Goal: Task Accomplishment & Management: Complete application form

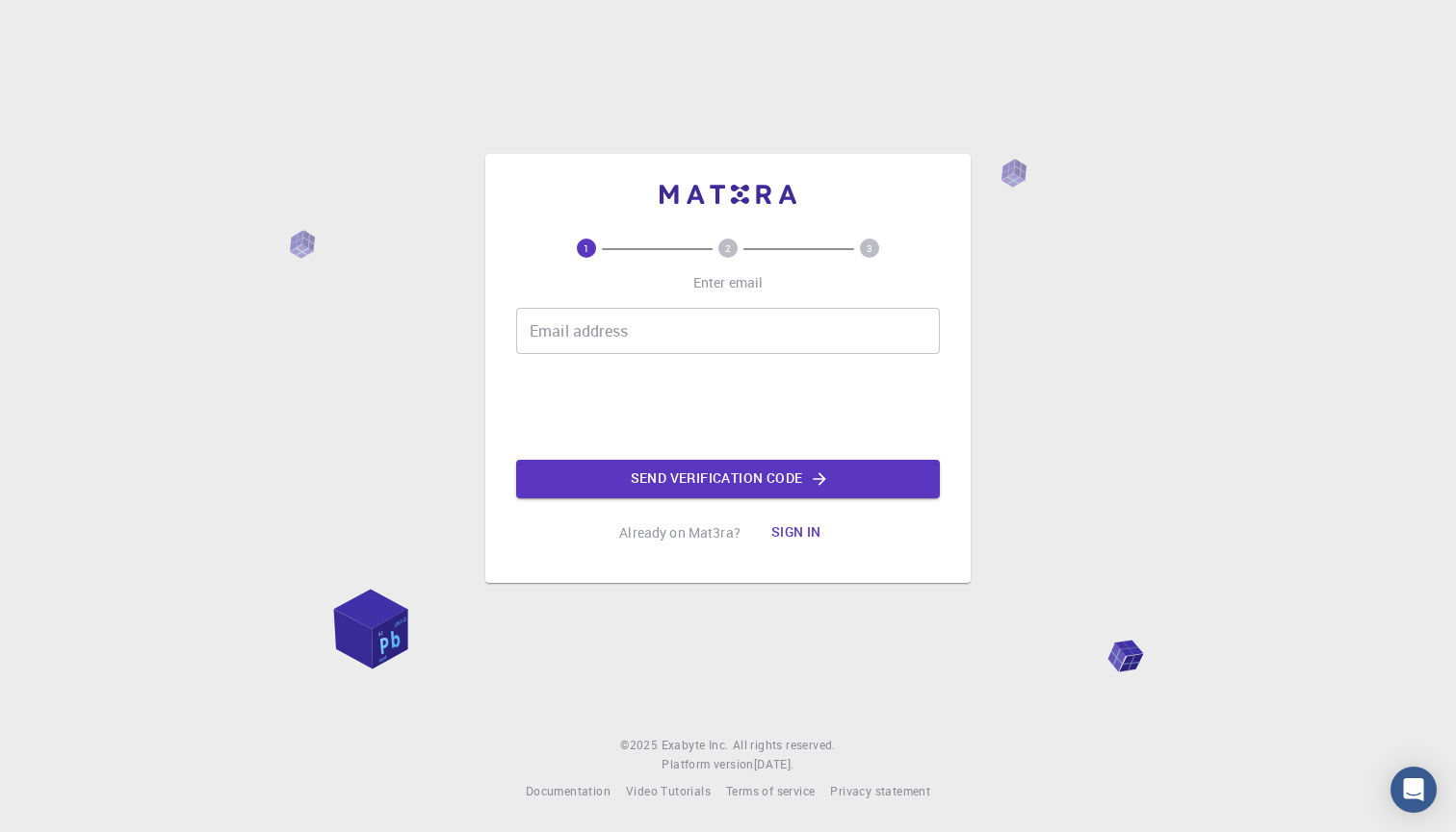
click at [765, 326] on input "Email address" at bounding box center [728, 331] width 424 height 46
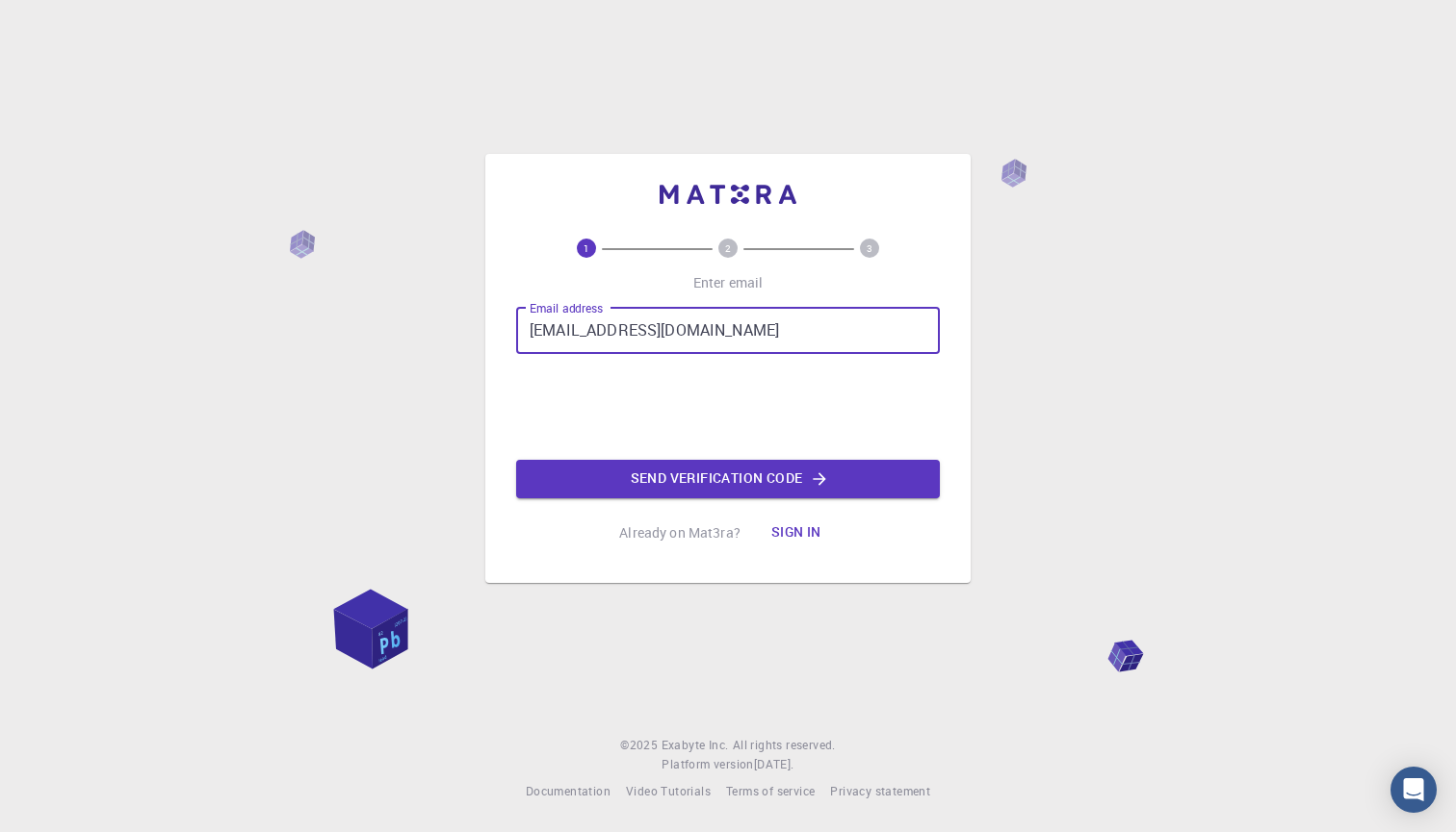
type input "[EMAIL_ADDRESS][DOMAIN_NAME]"
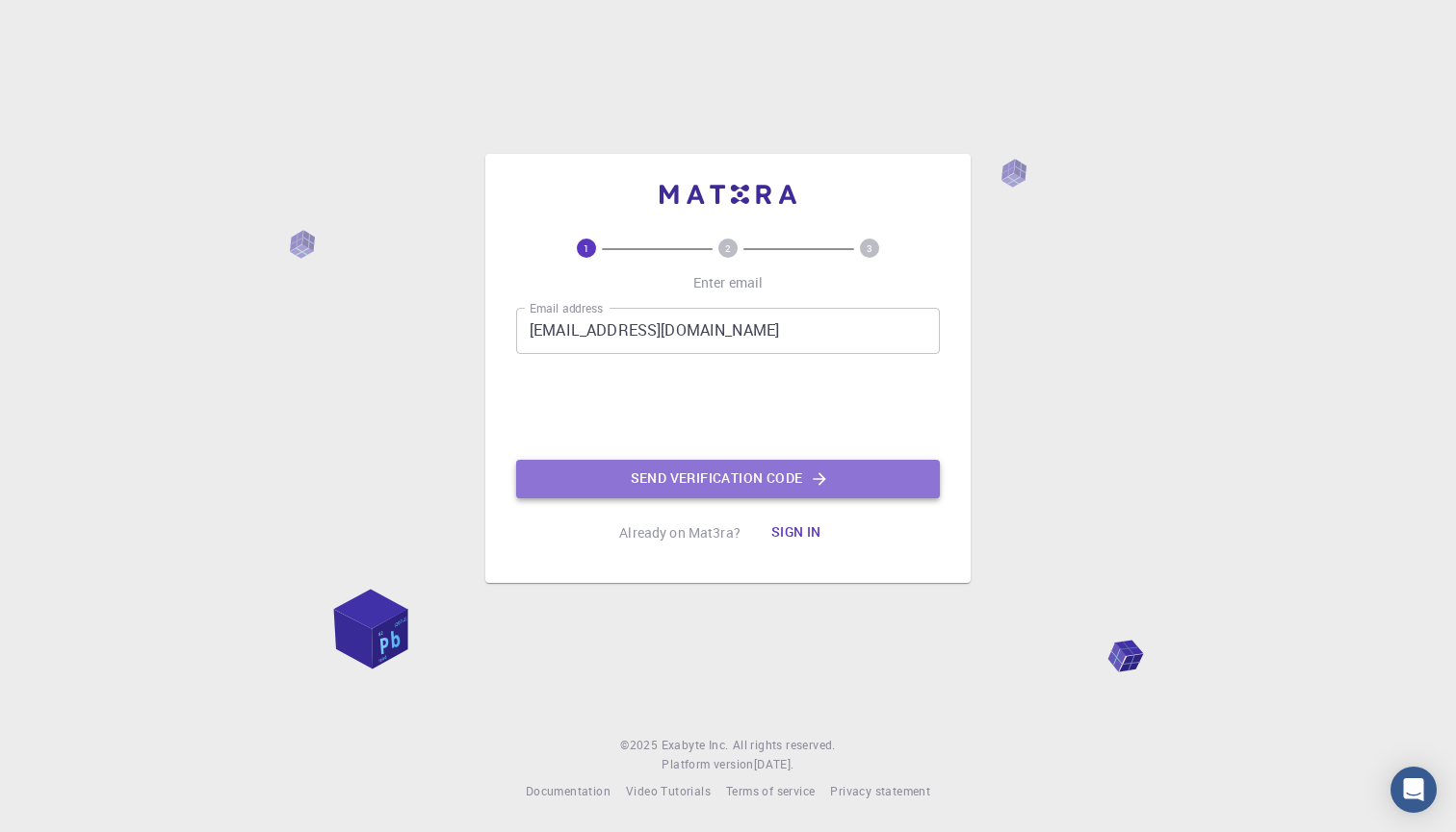
click at [701, 478] on button "Send verification code" at bounding box center [728, 479] width 424 height 39
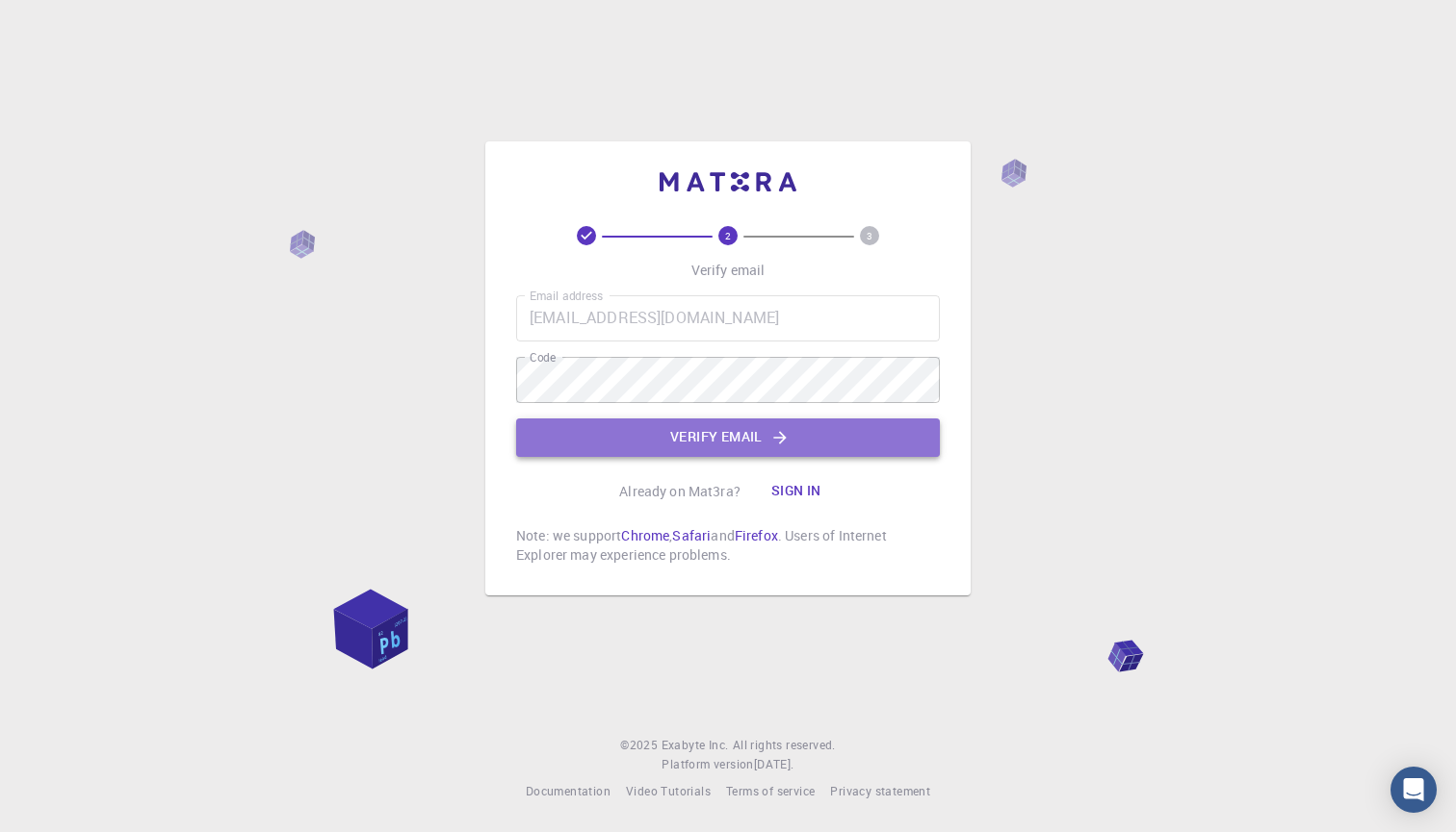
click at [745, 438] on button "Verify email" at bounding box center [728, 437] width 424 height 39
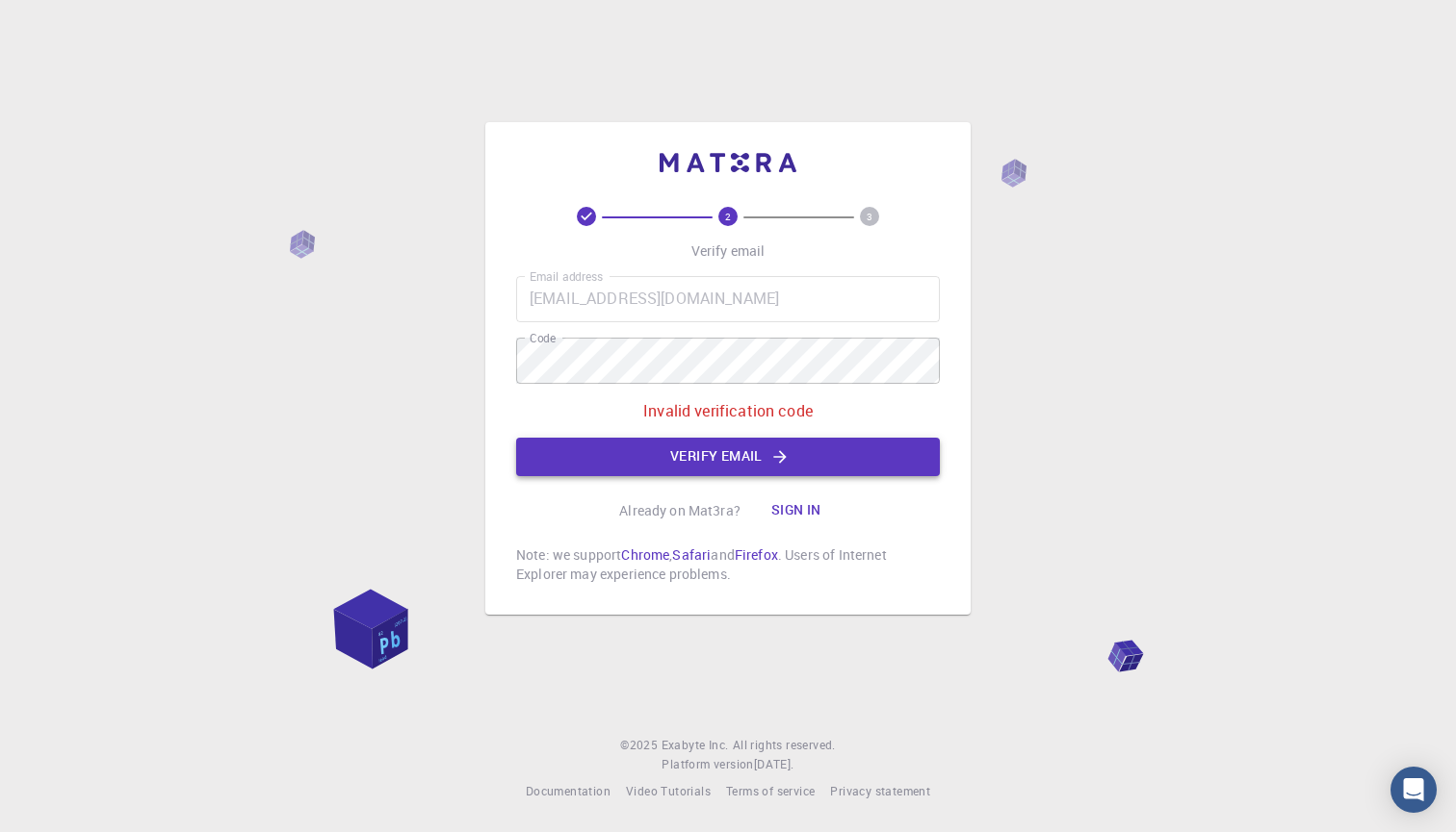
click at [753, 454] on button "Verify email" at bounding box center [728, 456] width 424 height 39
click at [805, 510] on button "Sign in" at bounding box center [796, 511] width 81 height 39
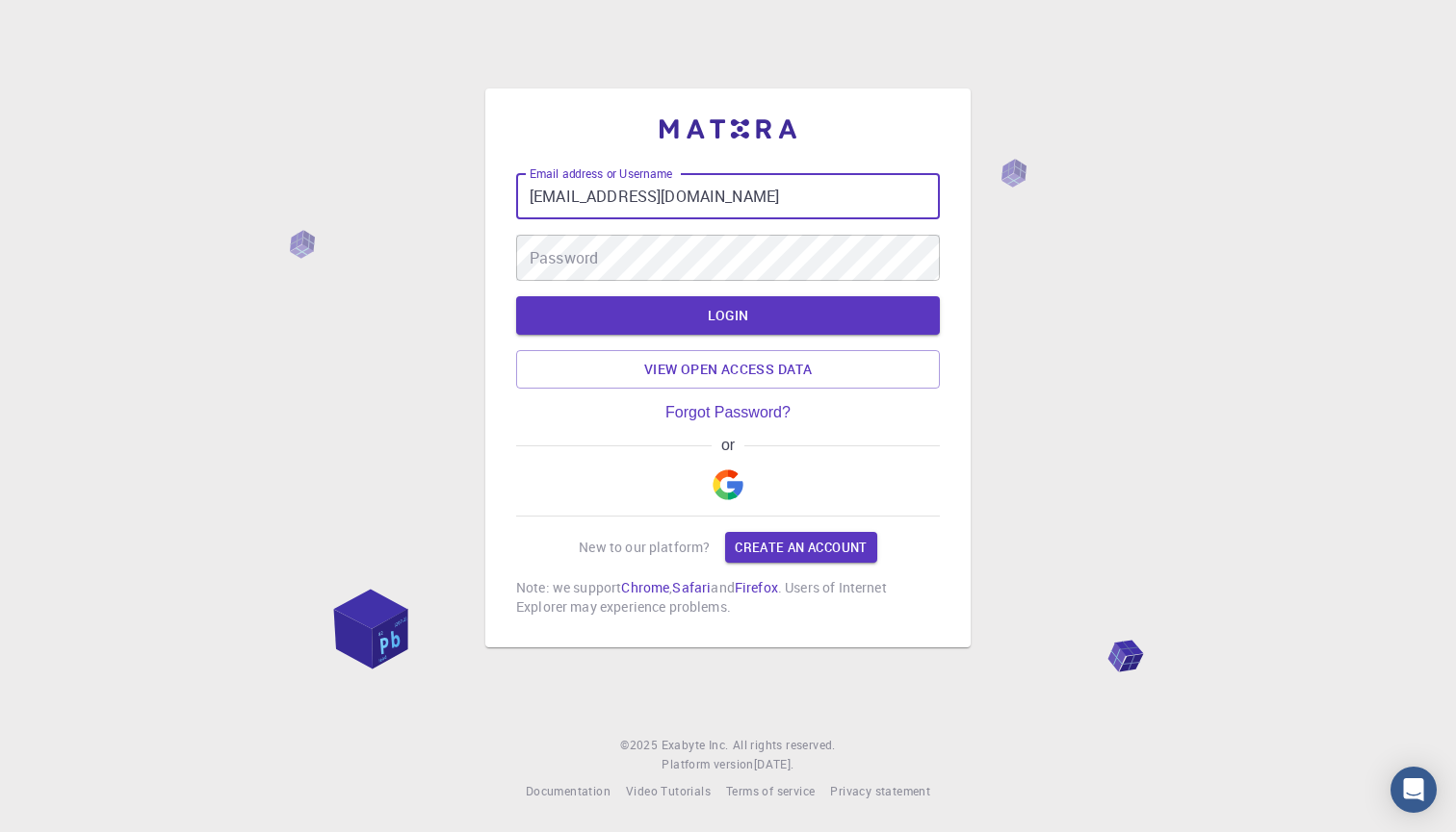
type input "[EMAIL_ADDRESS][DOMAIN_NAME]"
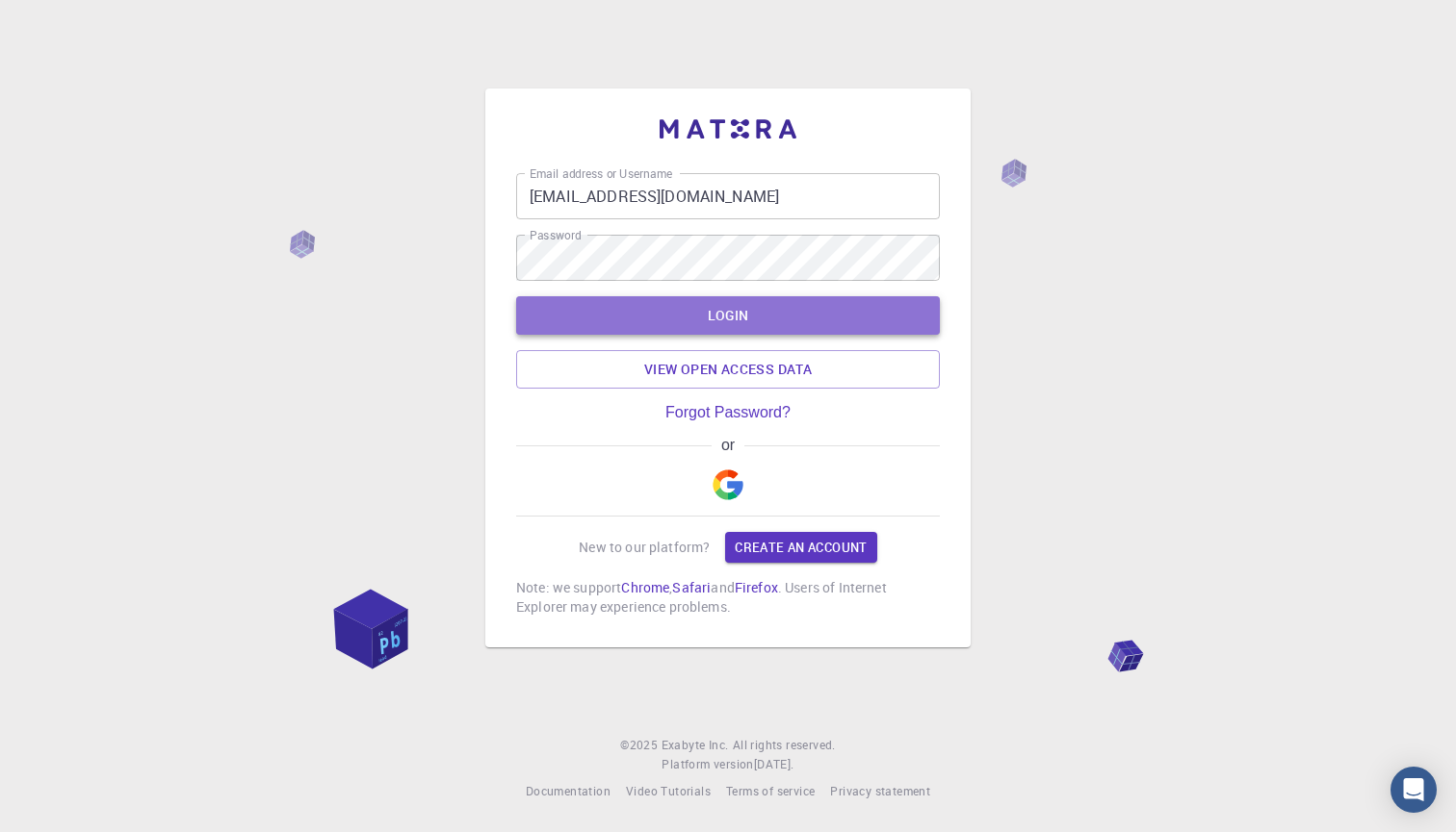
click at [684, 305] on button "LOGIN" at bounding box center [728, 315] width 424 height 39
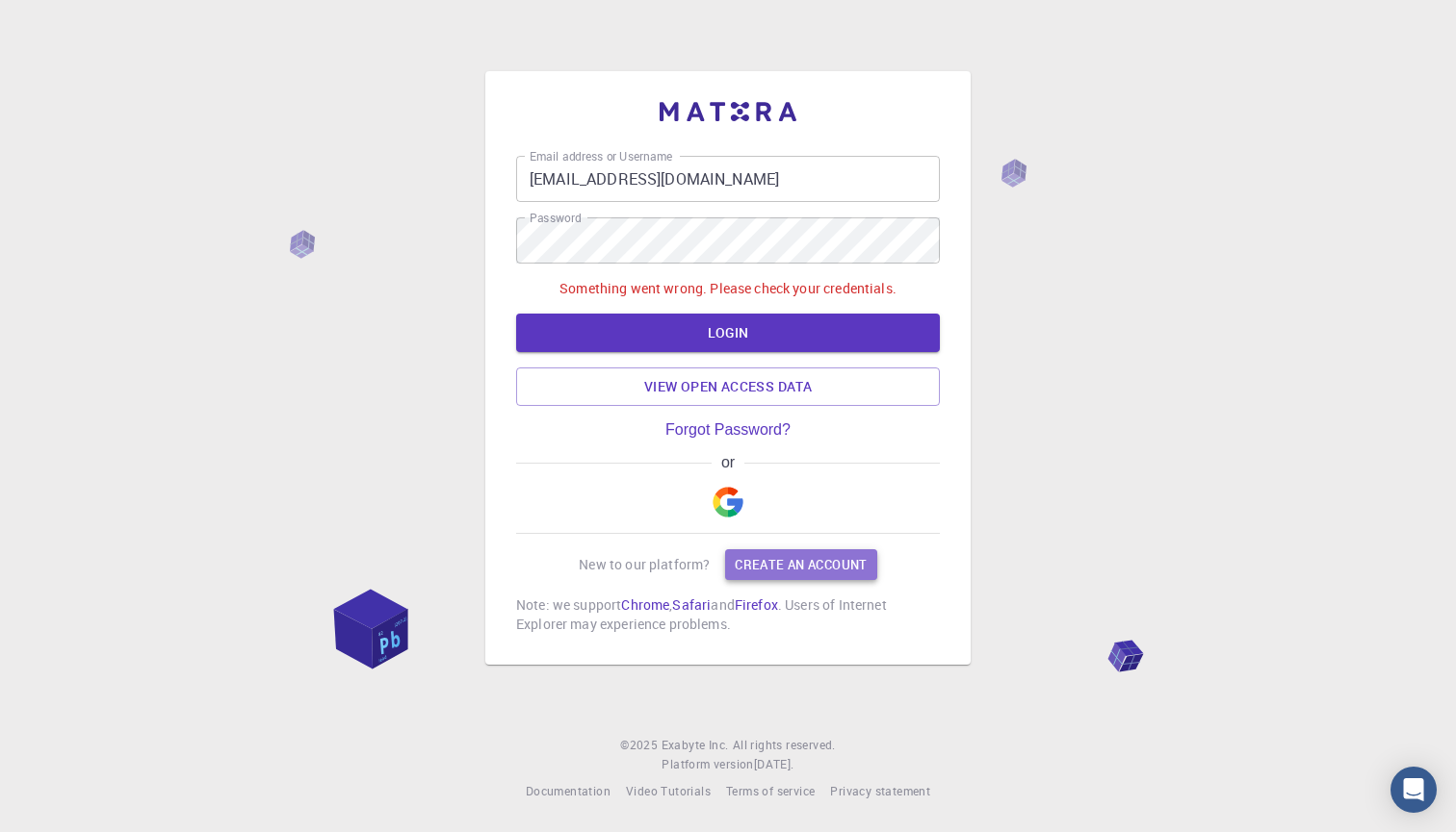
click at [772, 571] on link "Create an account" at bounding box center [801, 565] width 151 height 31
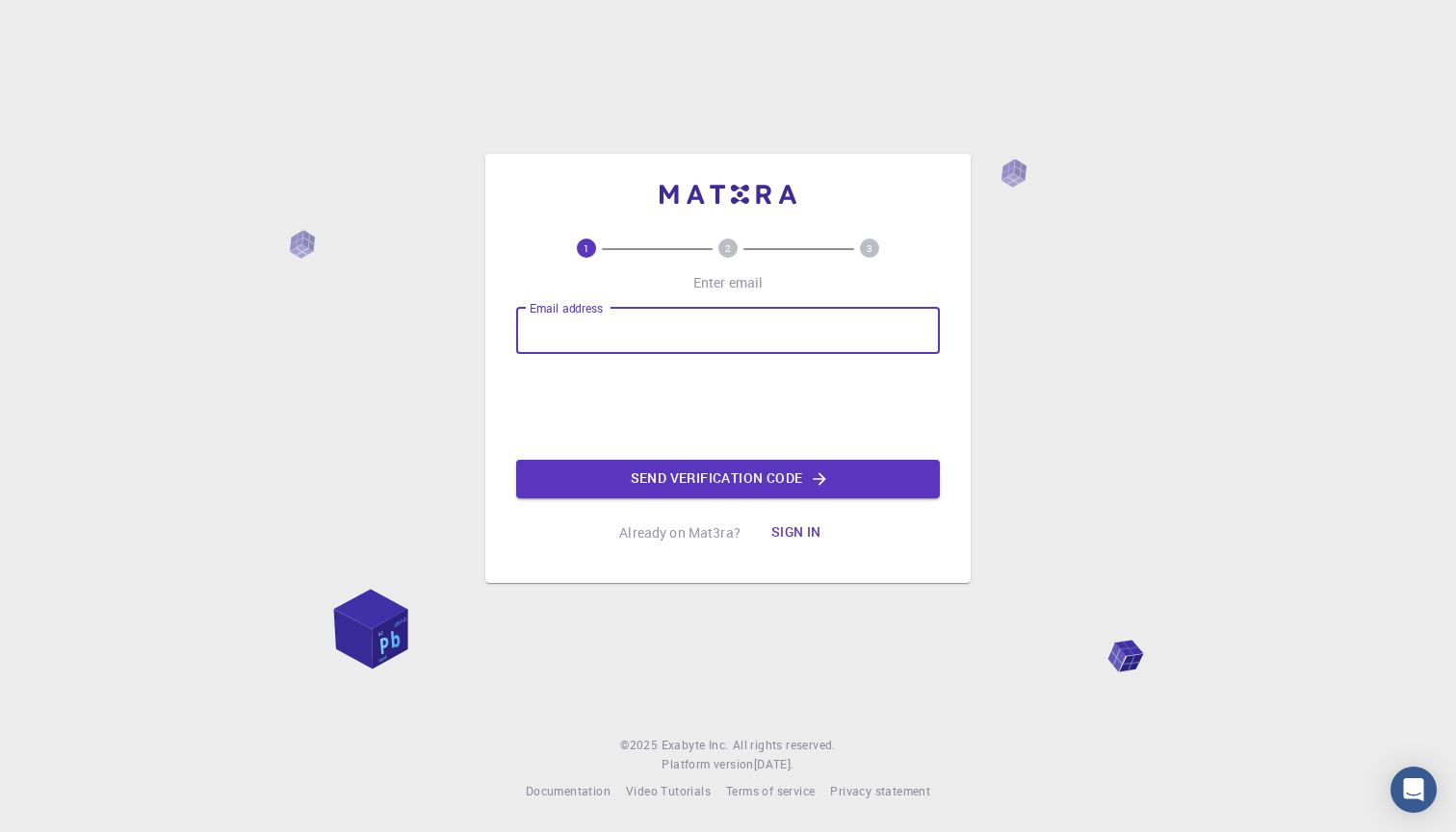
click at [705, 340] on input "Email address" at bounding box center [728, 331] width 424 height 46
type input "[EMAIL_ADDRESS][DOMAIN_NAME]"
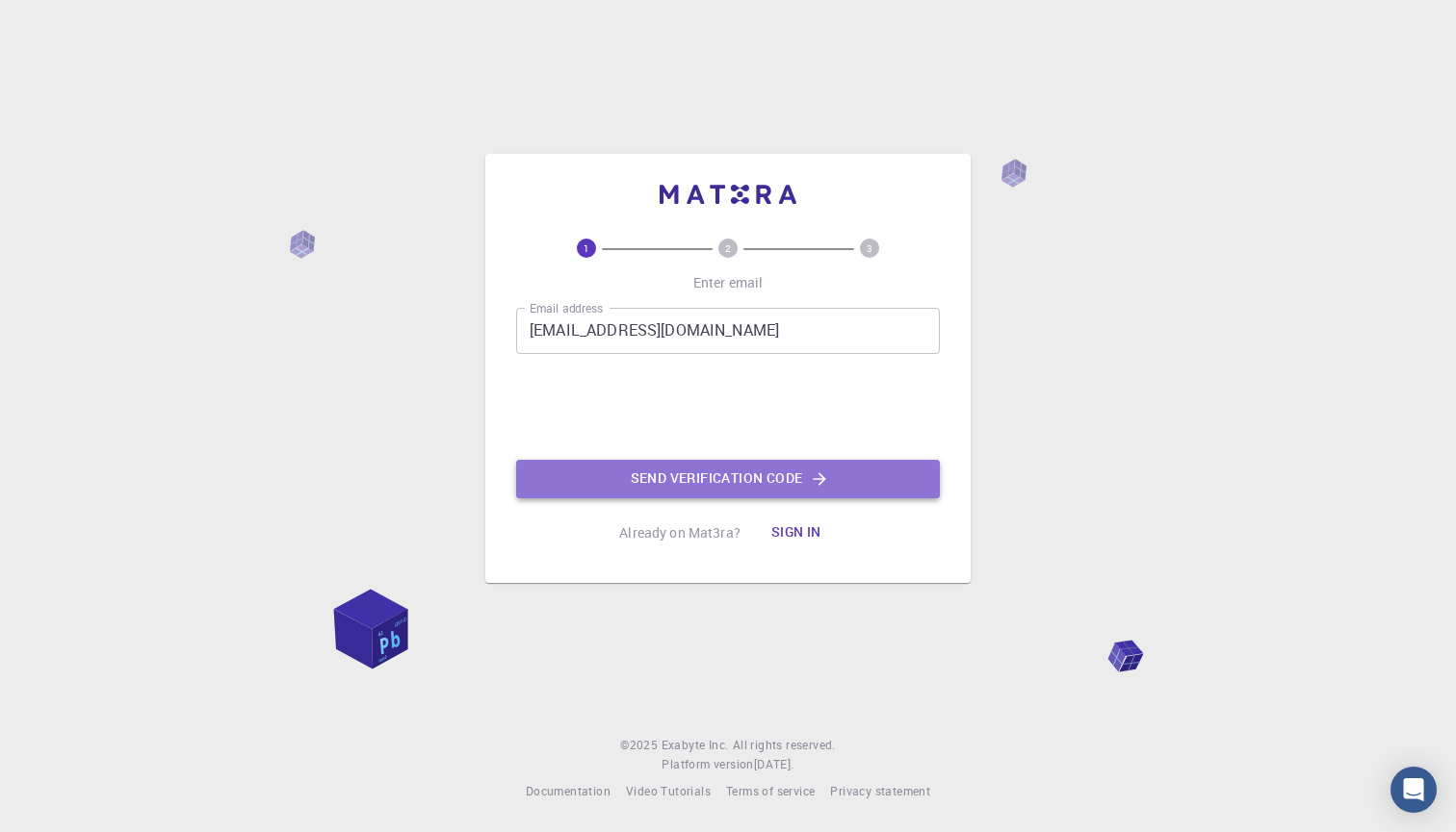
click at [759, 477] on button "Send verification code" at bounding box center [728, 479] width 424 height 39
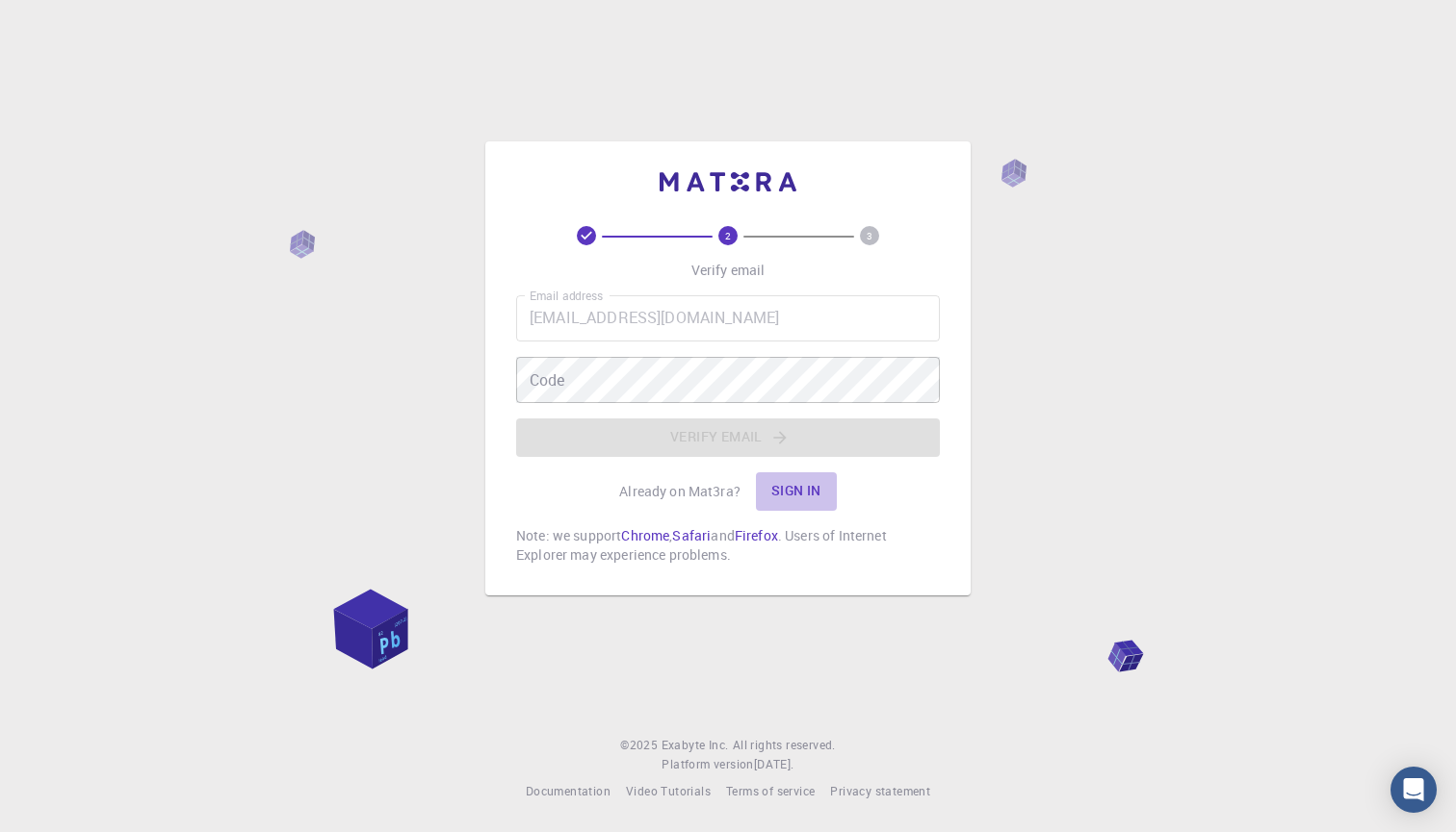
click at [759, 477] on button "Sign in" at bounding box center [796, 491] width 81 height 39
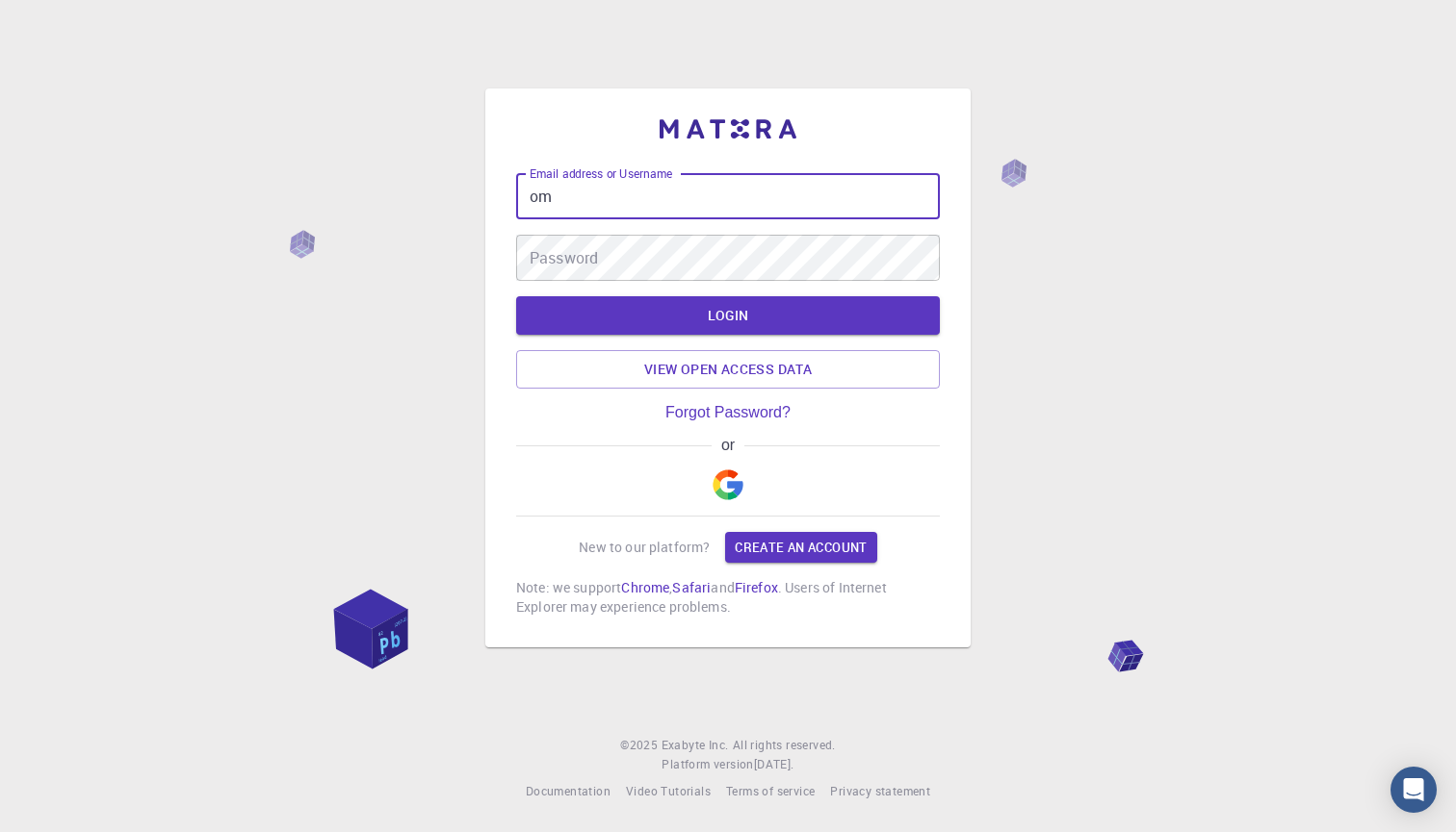
type input "o"
click at [802, 555] on link "Create an account" at bounding box center [801, 547] width 151 height 31
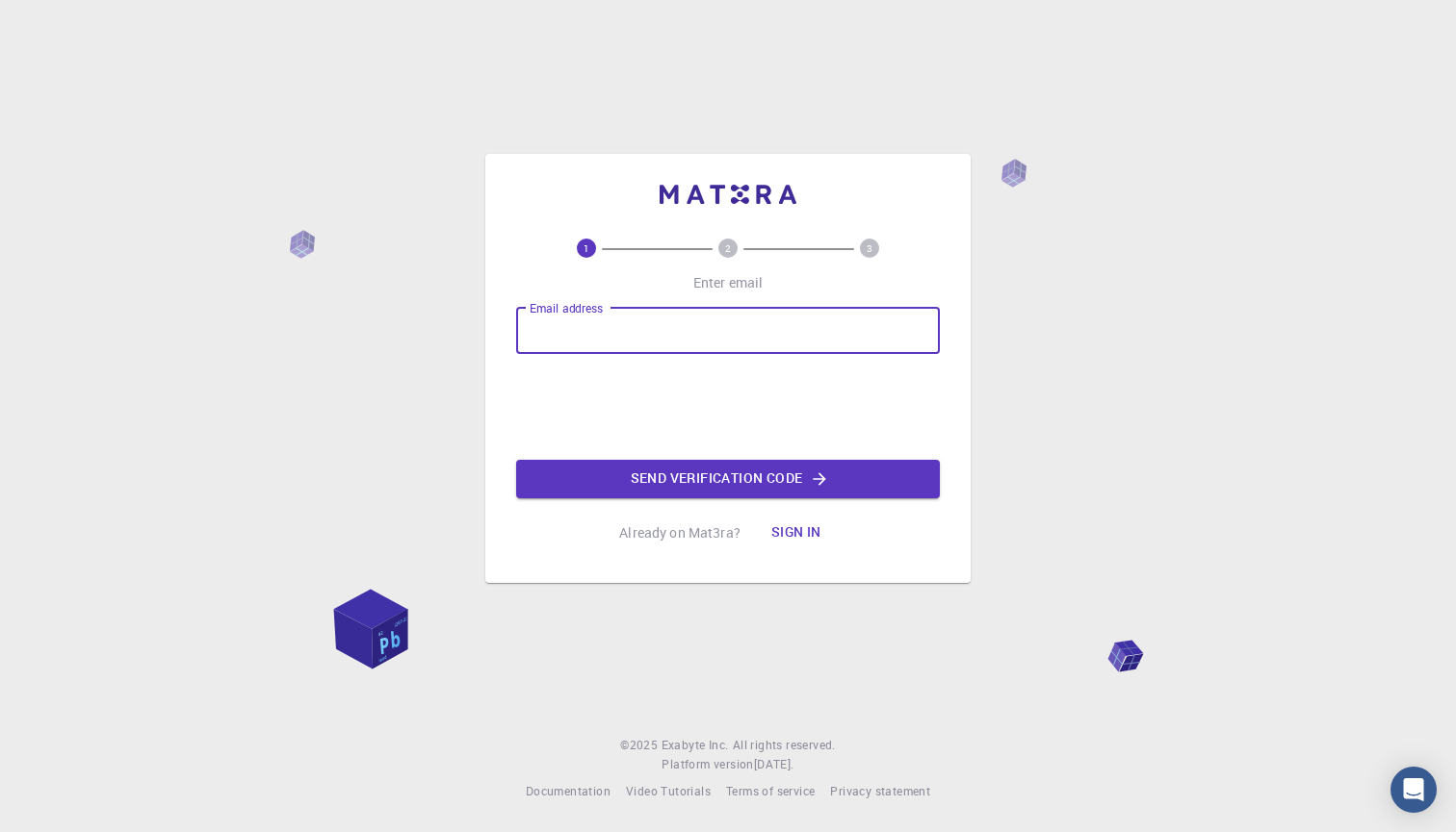
click at [666, 338] on input "Email address" at bounding box center [728, 331] width 424 height 46
drag, startPoint x: 717, startPoint y: 340, endPoint x: 520, endPoint y: 329, distance: 197.3
click at [520, 329] on input "[EMAIL_ADDRESS][DOMAIN_NAME]" at bounding box center [728, 331] width 424 height 46
type input "[EMAIL_ADDRESS][DOMAIN_NAME]"
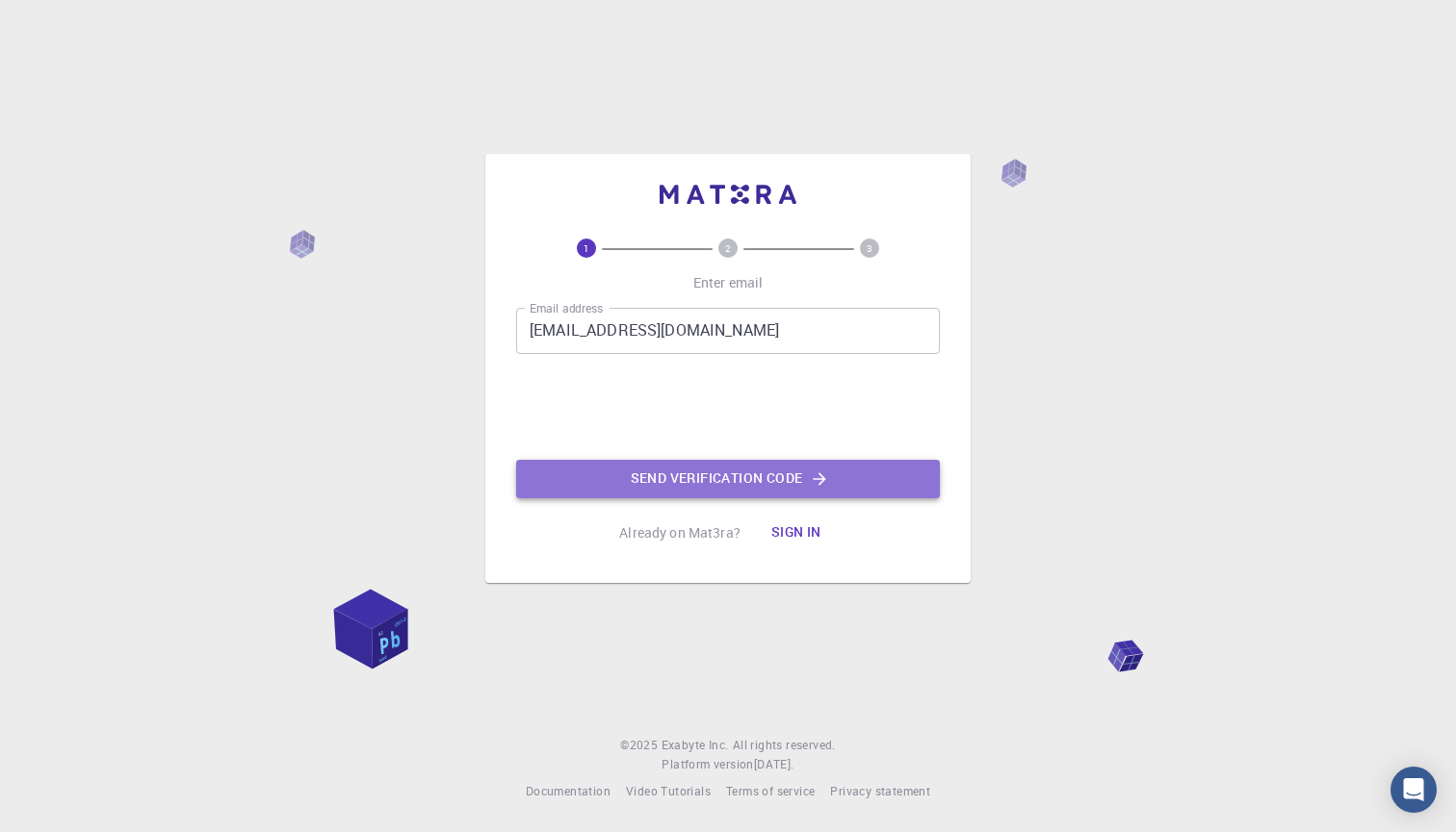
click at [804, 487] on button "Send verification code" at bounding box center [728, 479] width 424 height 39
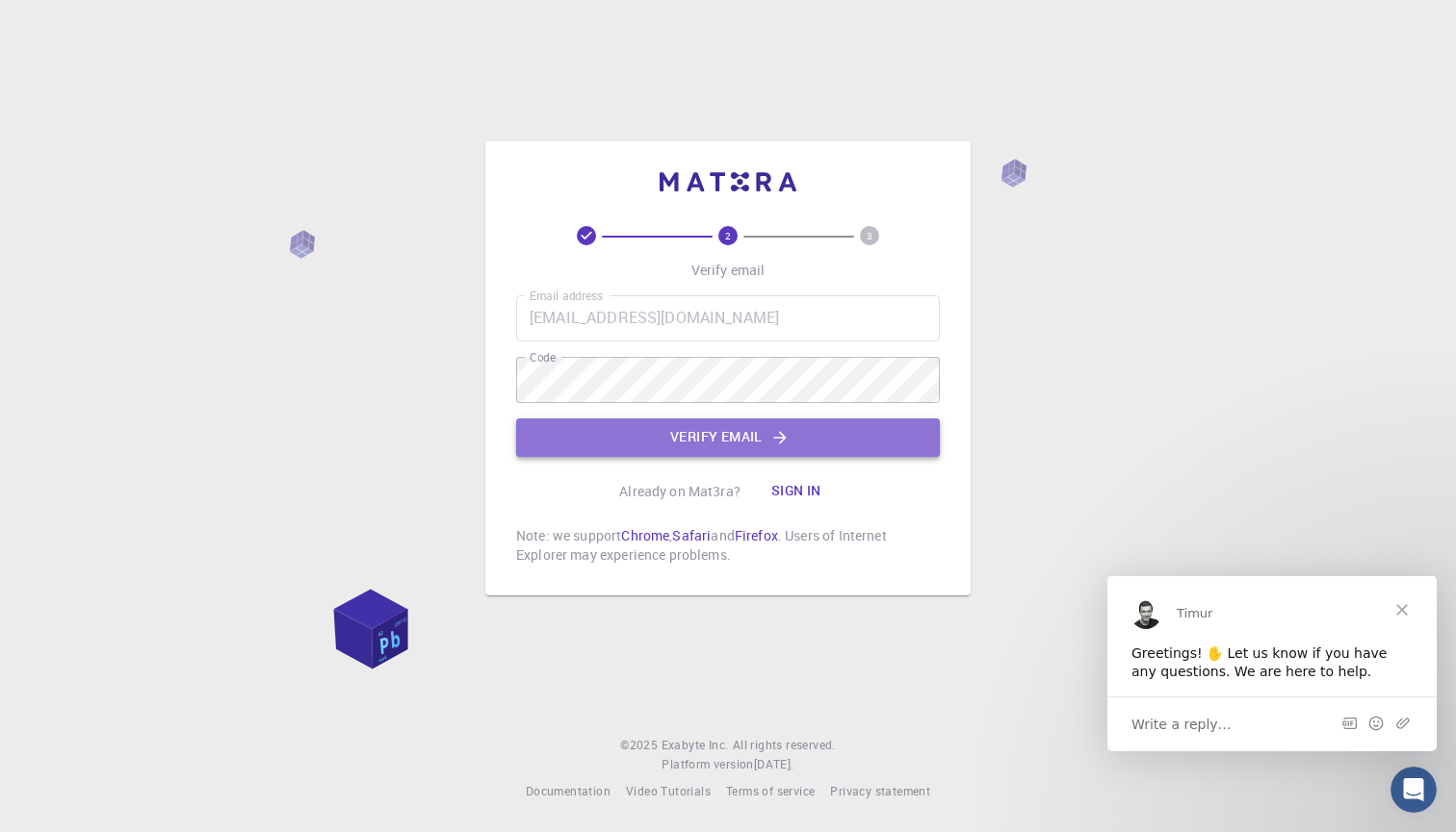
click at [886, 428] on button "Verify email" at bounding box center [728, 437] width 424 height 39
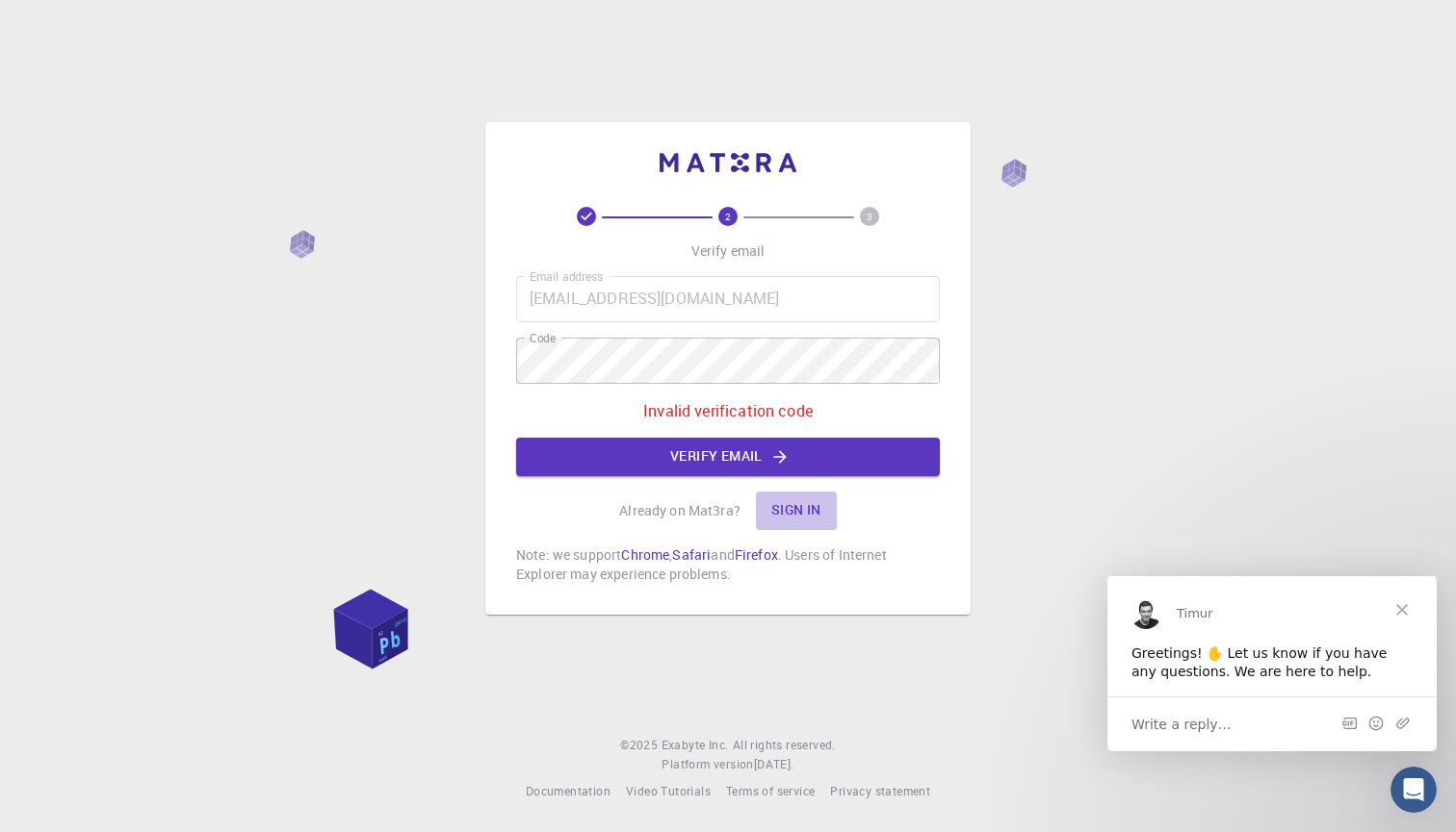
click at [807, 510] on button "Sign in" at bounding box center [796, 511] width 81 height 39
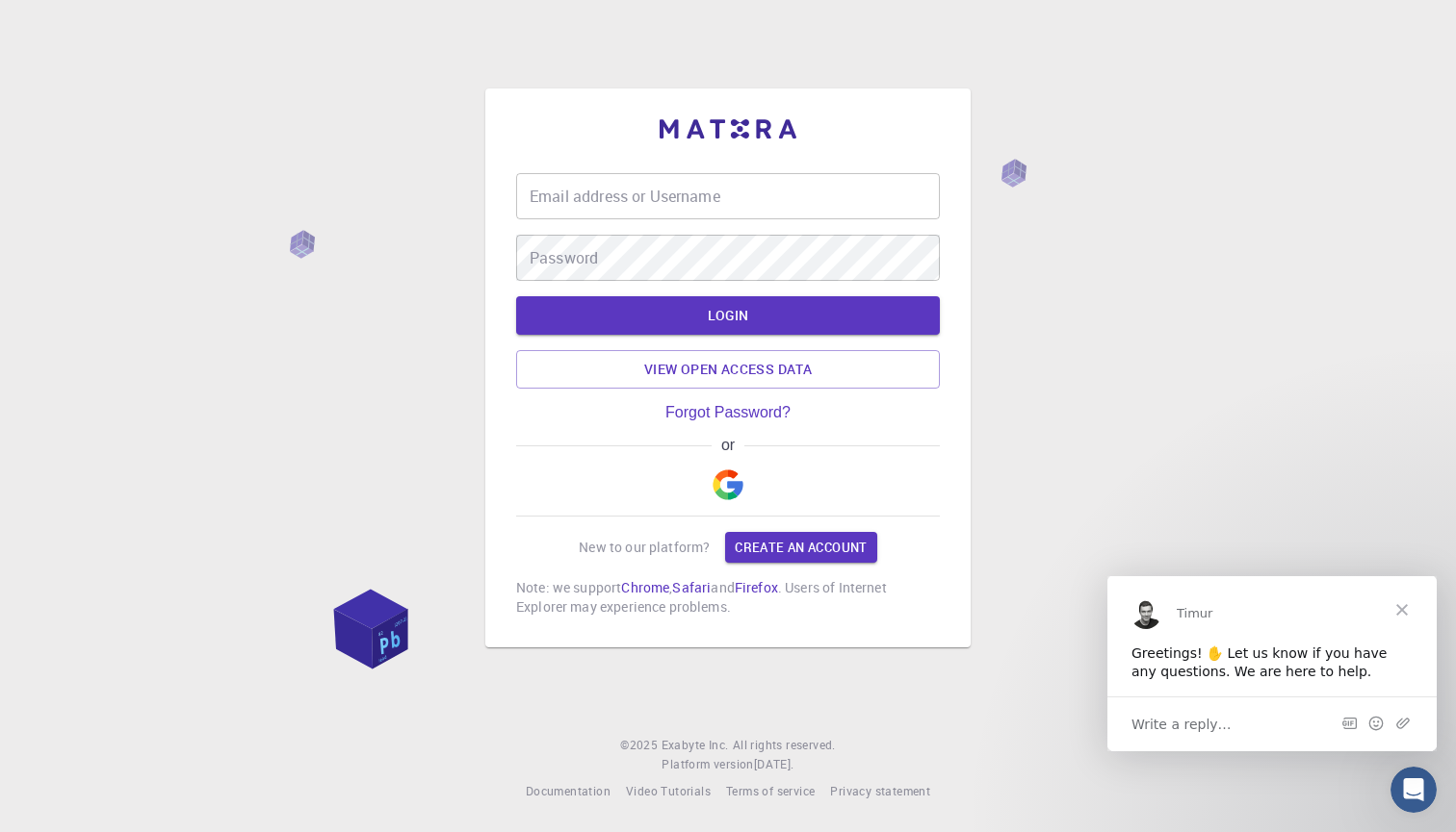
click at [1188, 729] on span "Write a reply…" at bounding box center [1181, 724] width 100 height 25
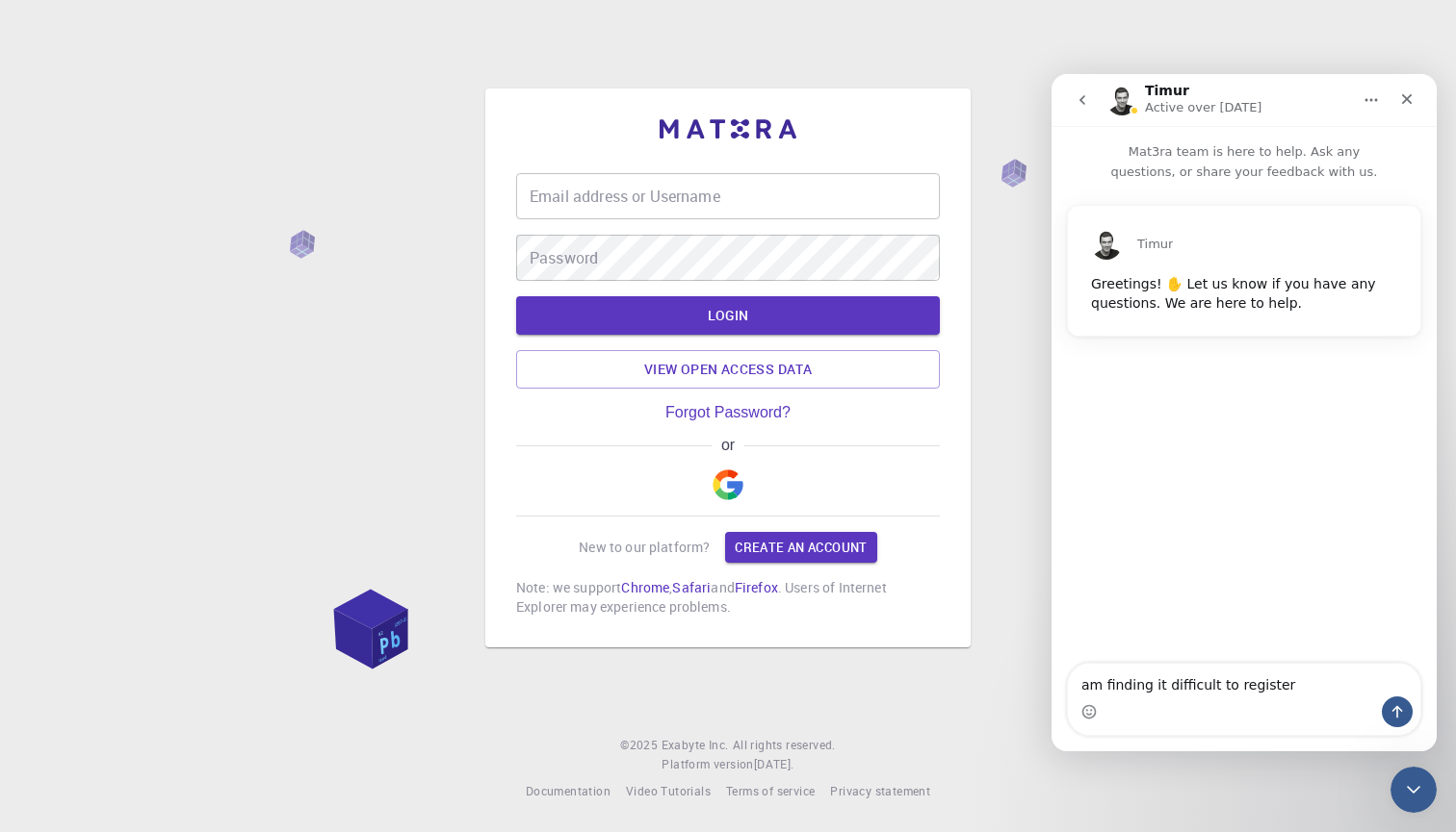
type textarea "am finding it difficult to register"
click at [1398, 712] on icon "Send a message…" at bounding box center [1396, 712] width 15 height 15
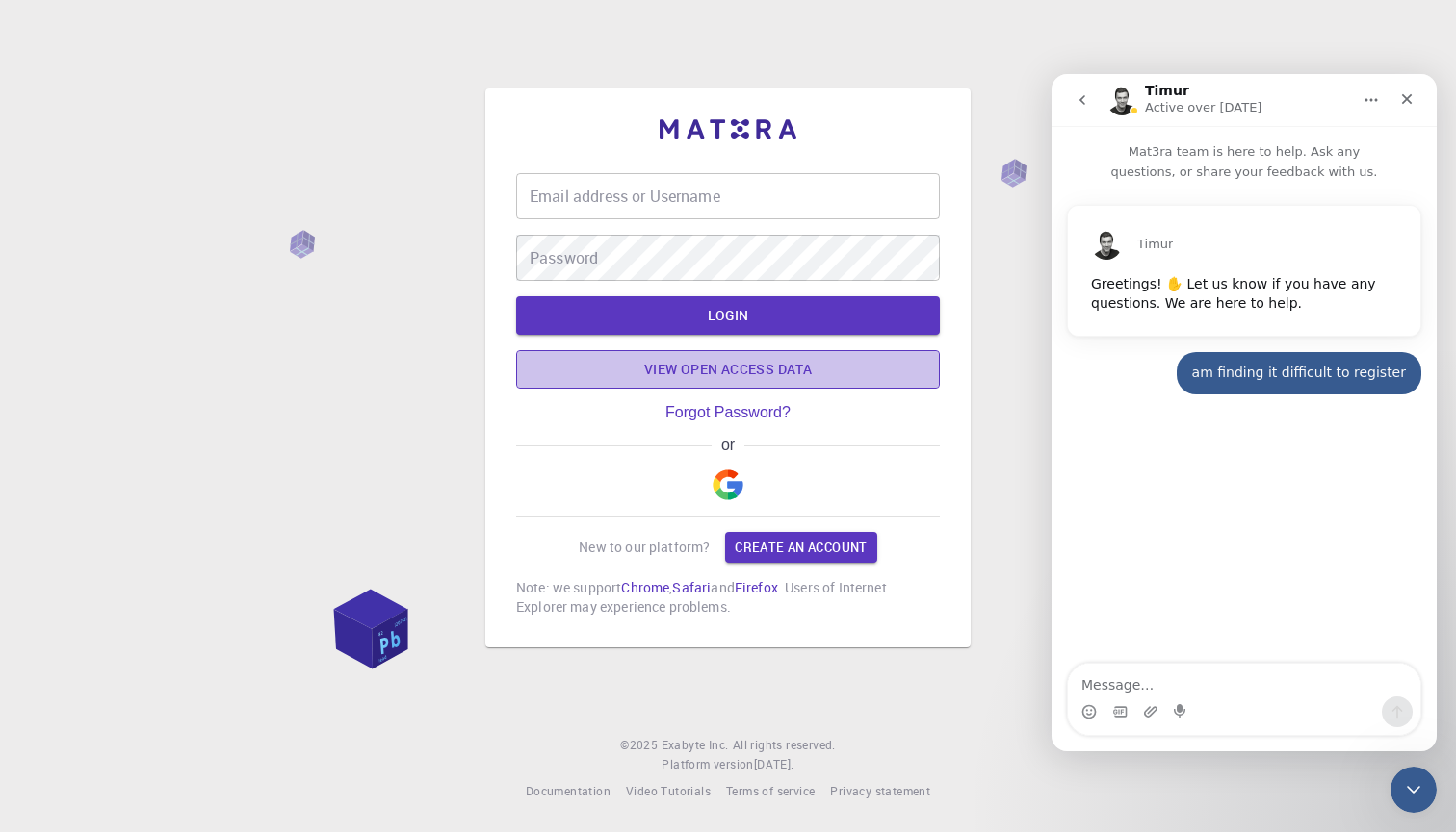
click at [745, 367] on link "View open access data" at bounding box center [728, 369] width 424 height 39
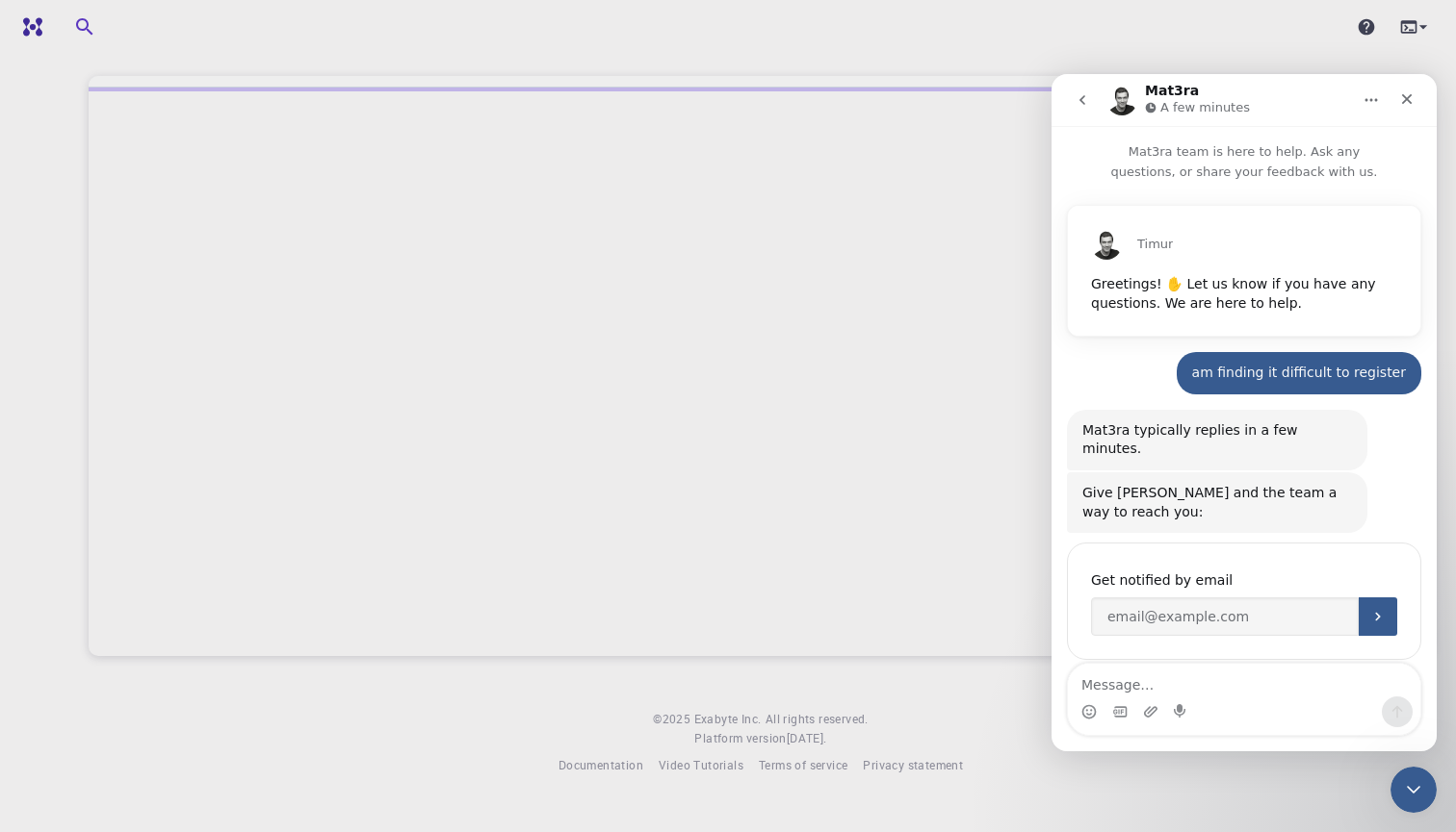
scroll to position [57, 0]
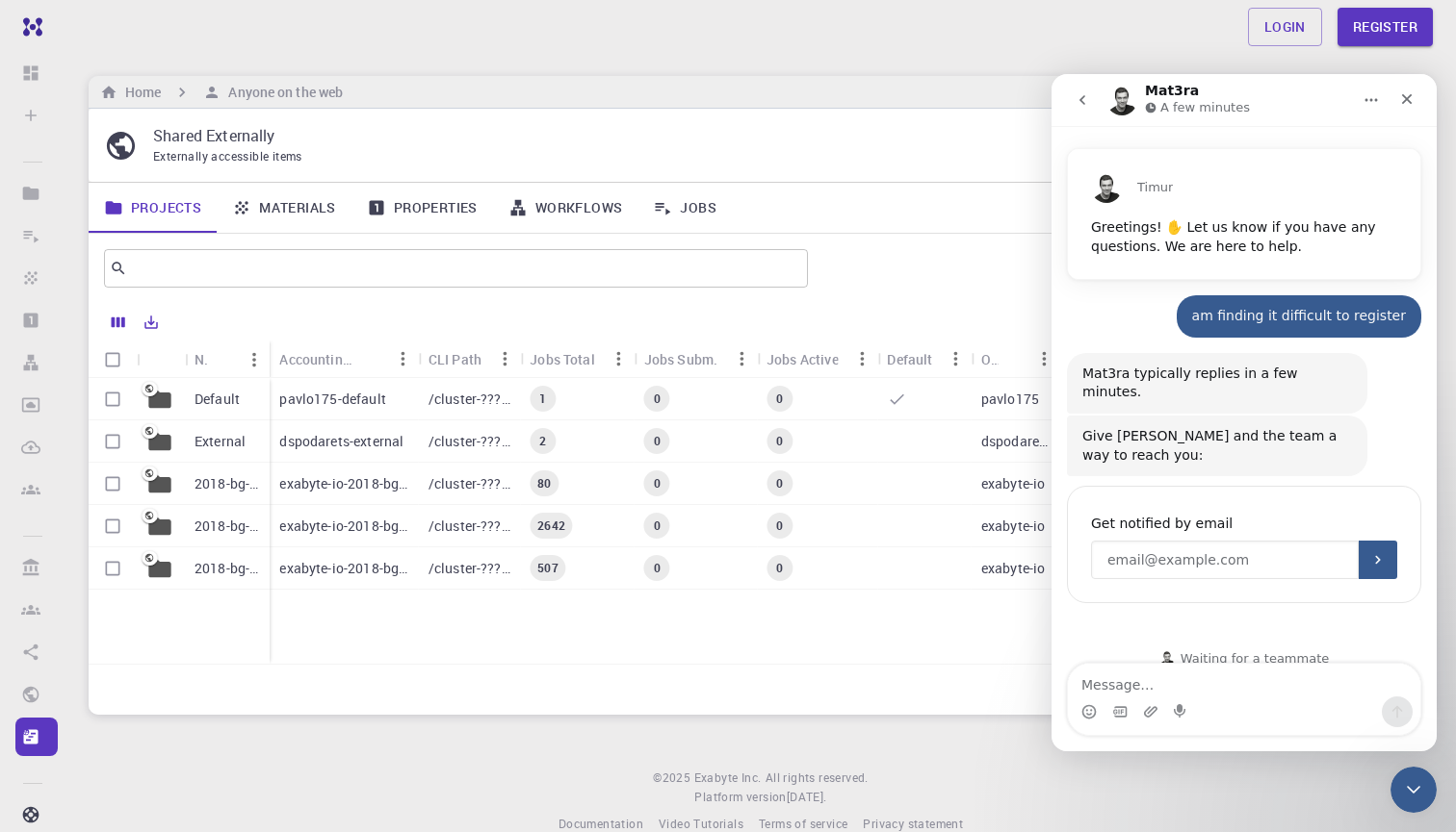
click at [1166, 541] on input "Enter your email" at bounding box center [1224, 560] width 268 height 39
paste input "307 516"
type input "3"
type input "[EMAIL_ADDRESS][DOMAIN_NAME]"
click at [1378, 553] on icon "Submit" at bounding box center [1376, 560] width 15 height 15
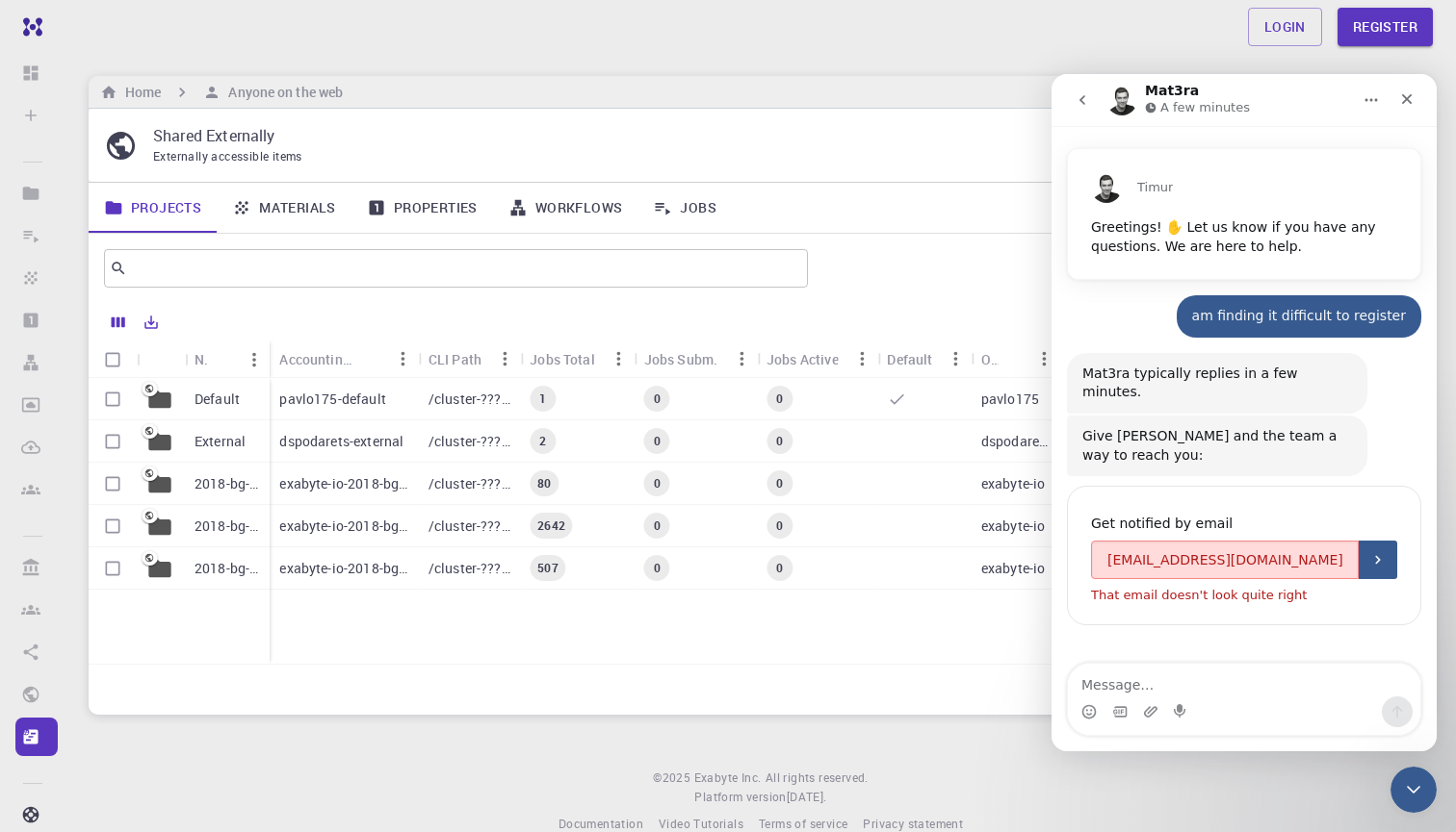
scroll to position [79, 0]
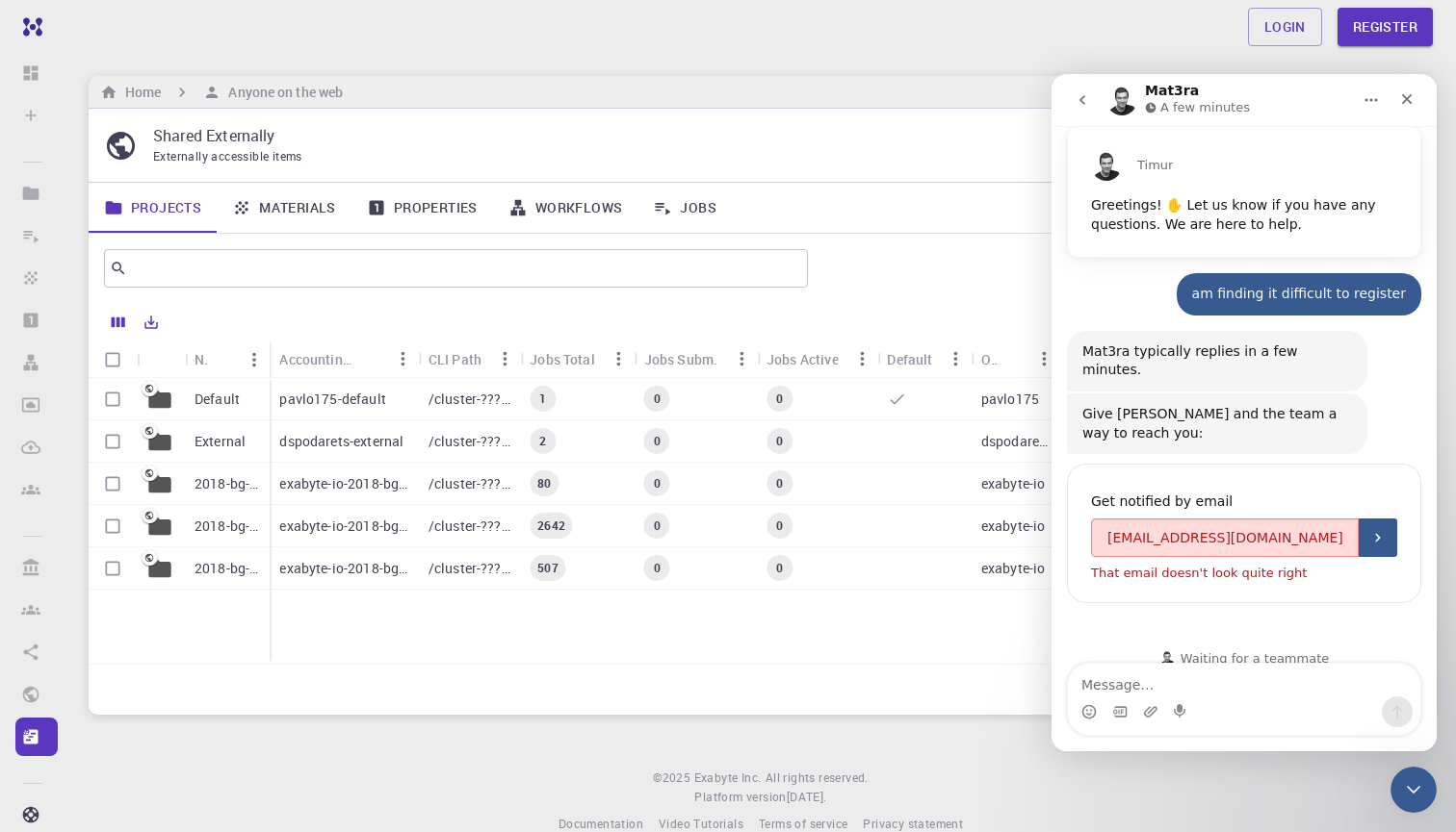
click at [749, 689] on div "Rows per page: 20 20 1–5 of 5" at bounding box center [760, 689] width 1344 height 51
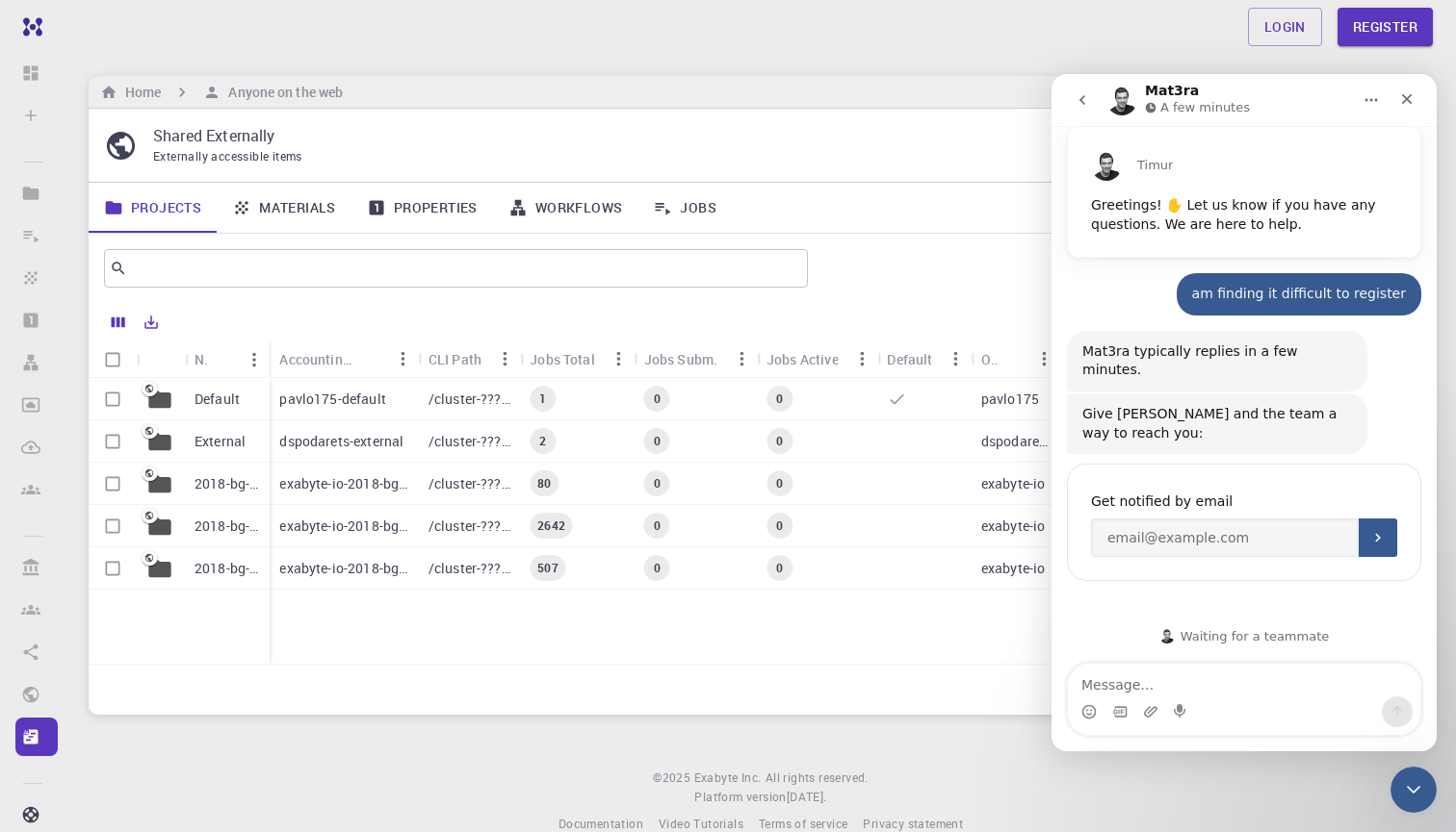
scroll to position [57, 0]
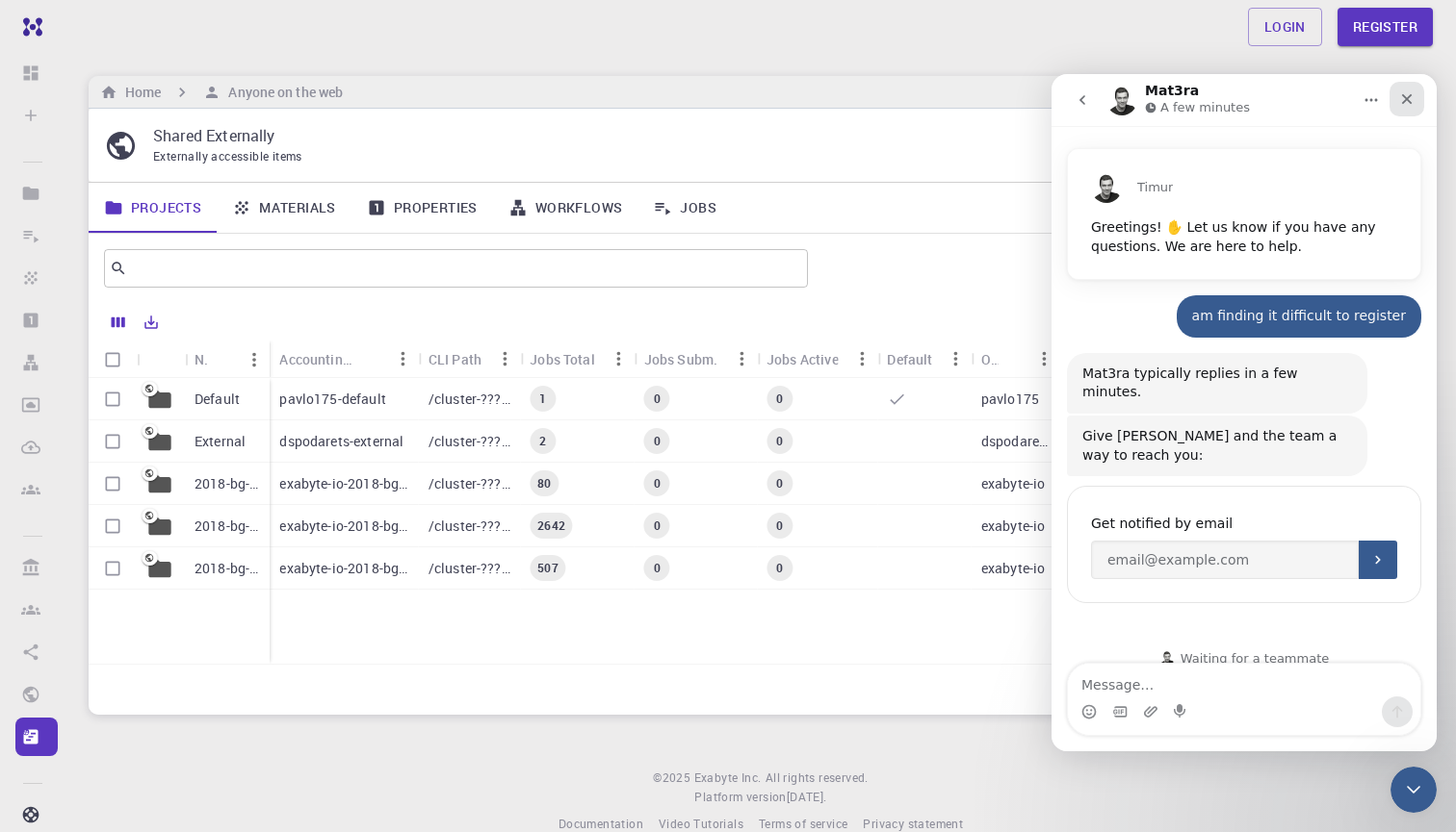
click at [1407, 102] on icon "Close" at bounding box center [1406, 98] width 15 height 15
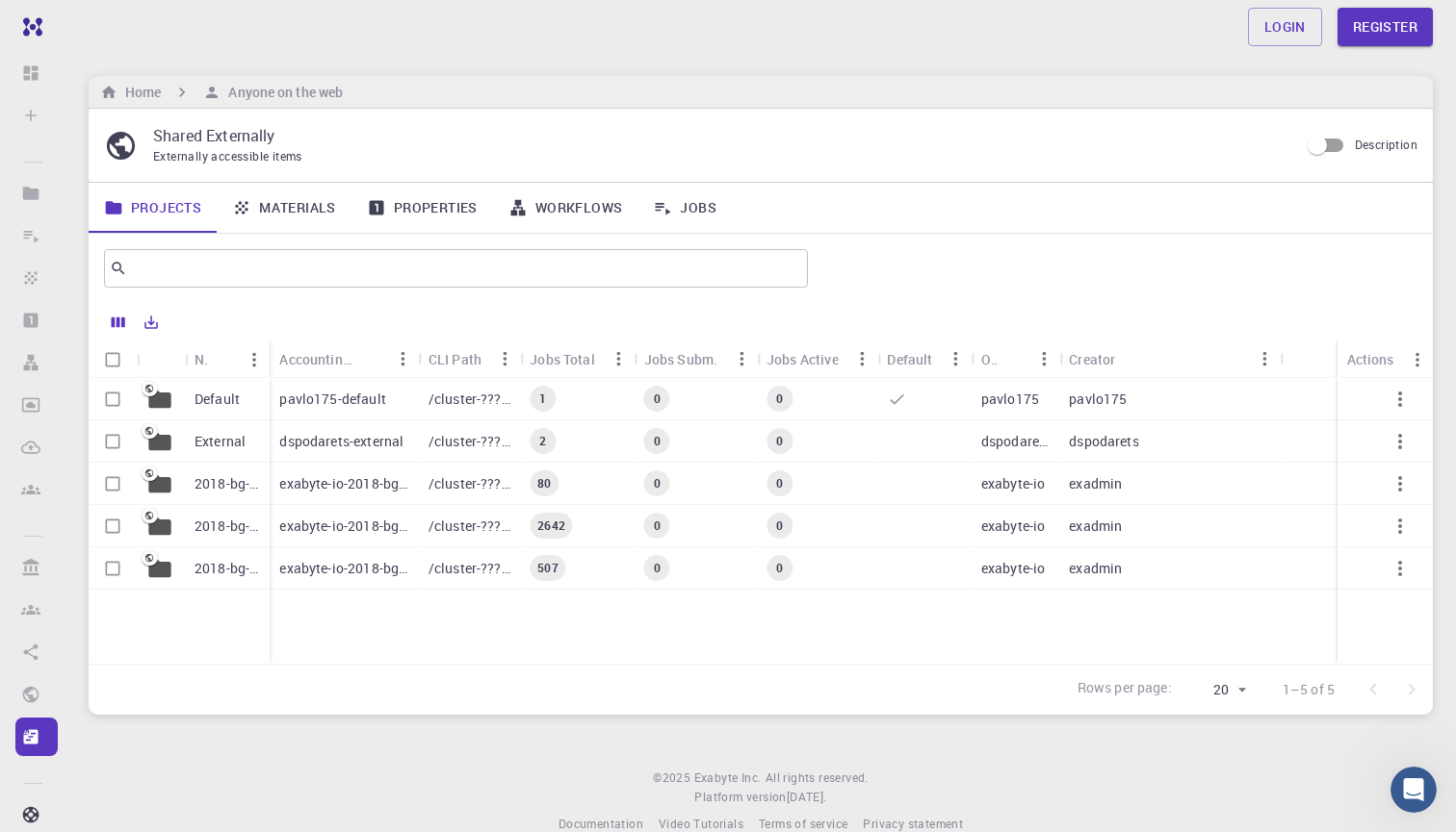
scroll to position [0, 0]
click at [1418, 32] on link "Register" at bounding box center [1385, 27] width 95 height 39
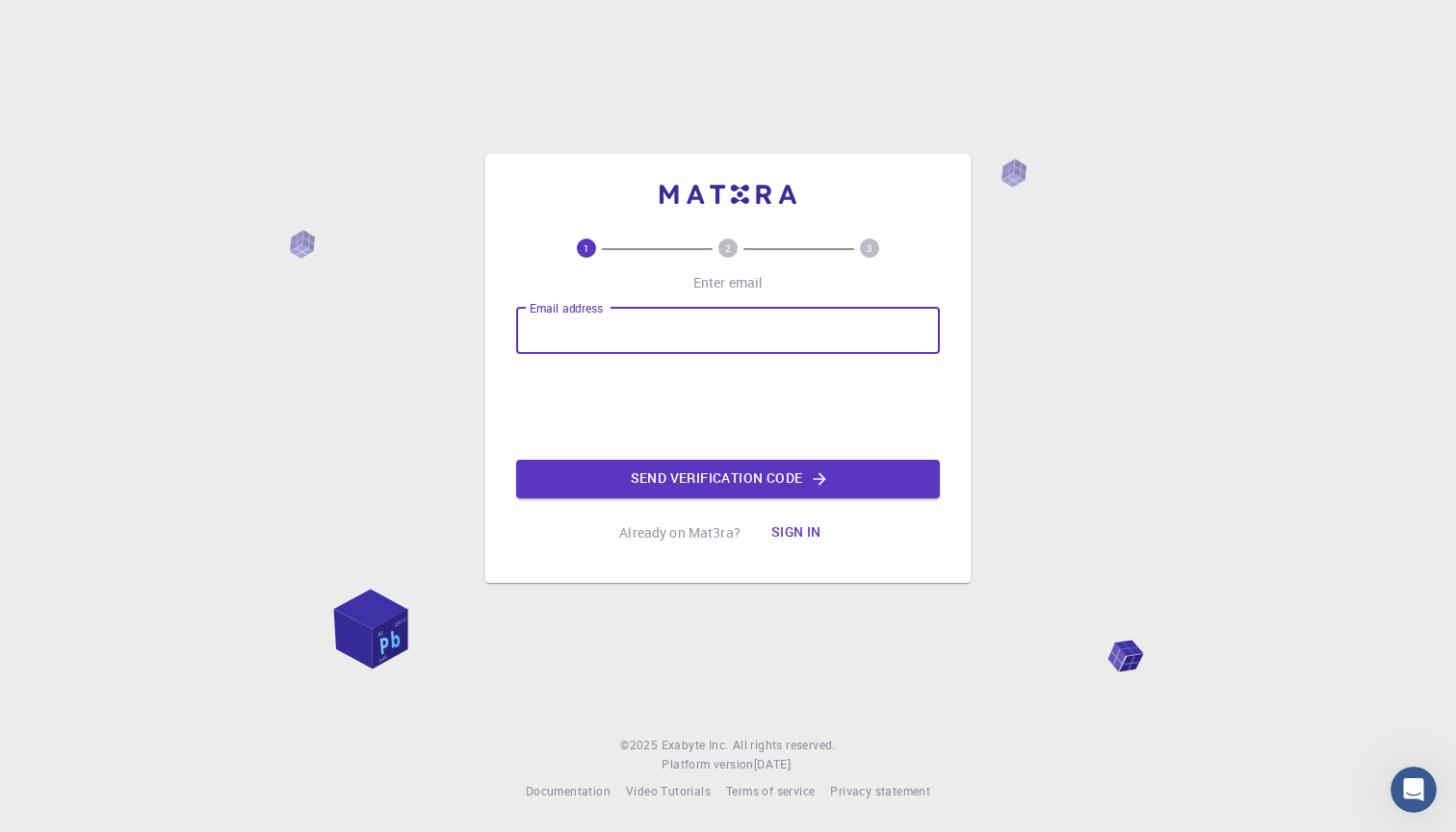
click at [557, 346] on input "Email address" at bounding box center [728, 331] width 424 height 46
type input "[EMAIL_ADDRESS][DOMAIN_NAME]"
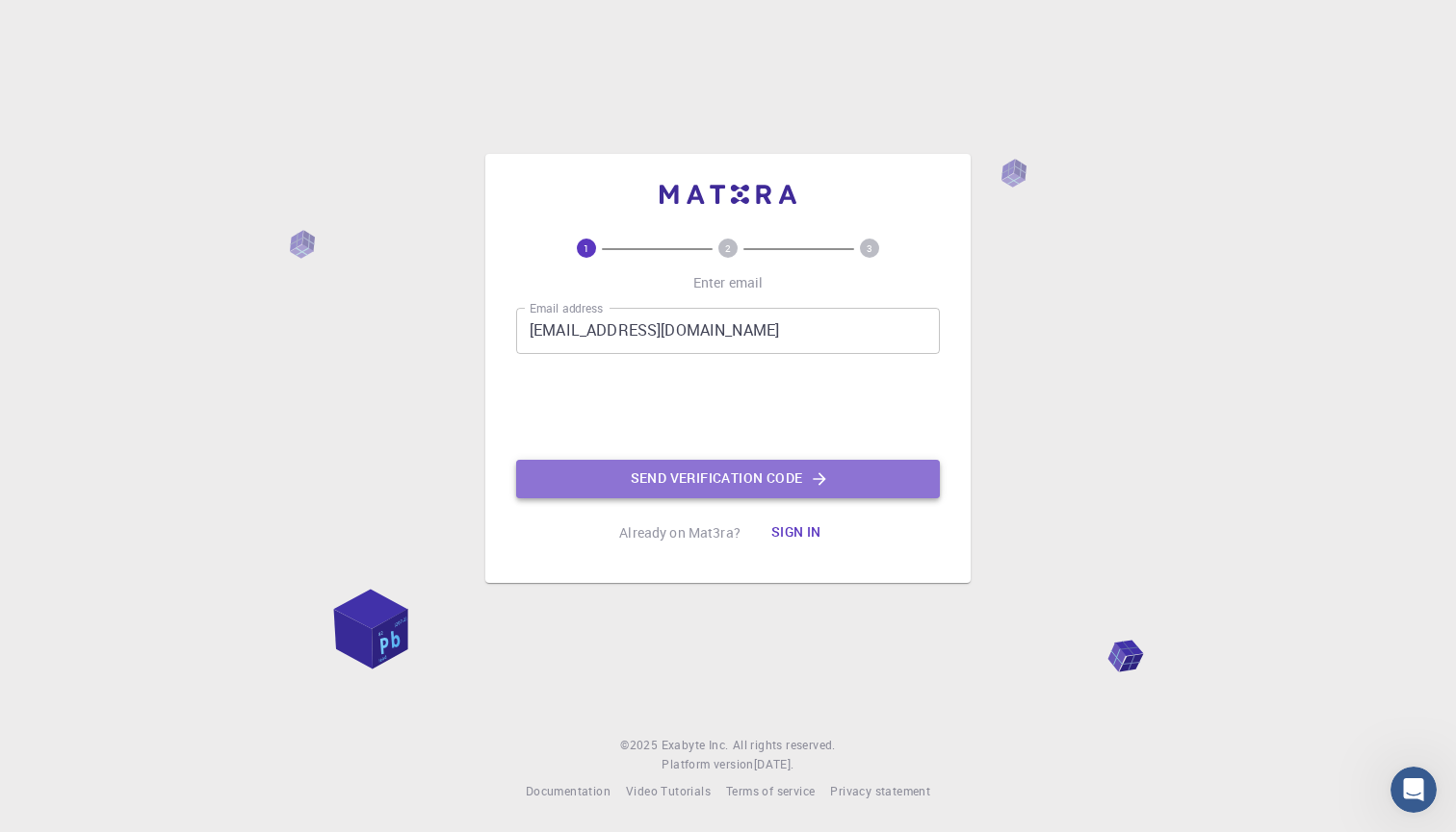
click at [707, 481] on button "Send verification code" at bounding box center [728, 479] width 424 height 39
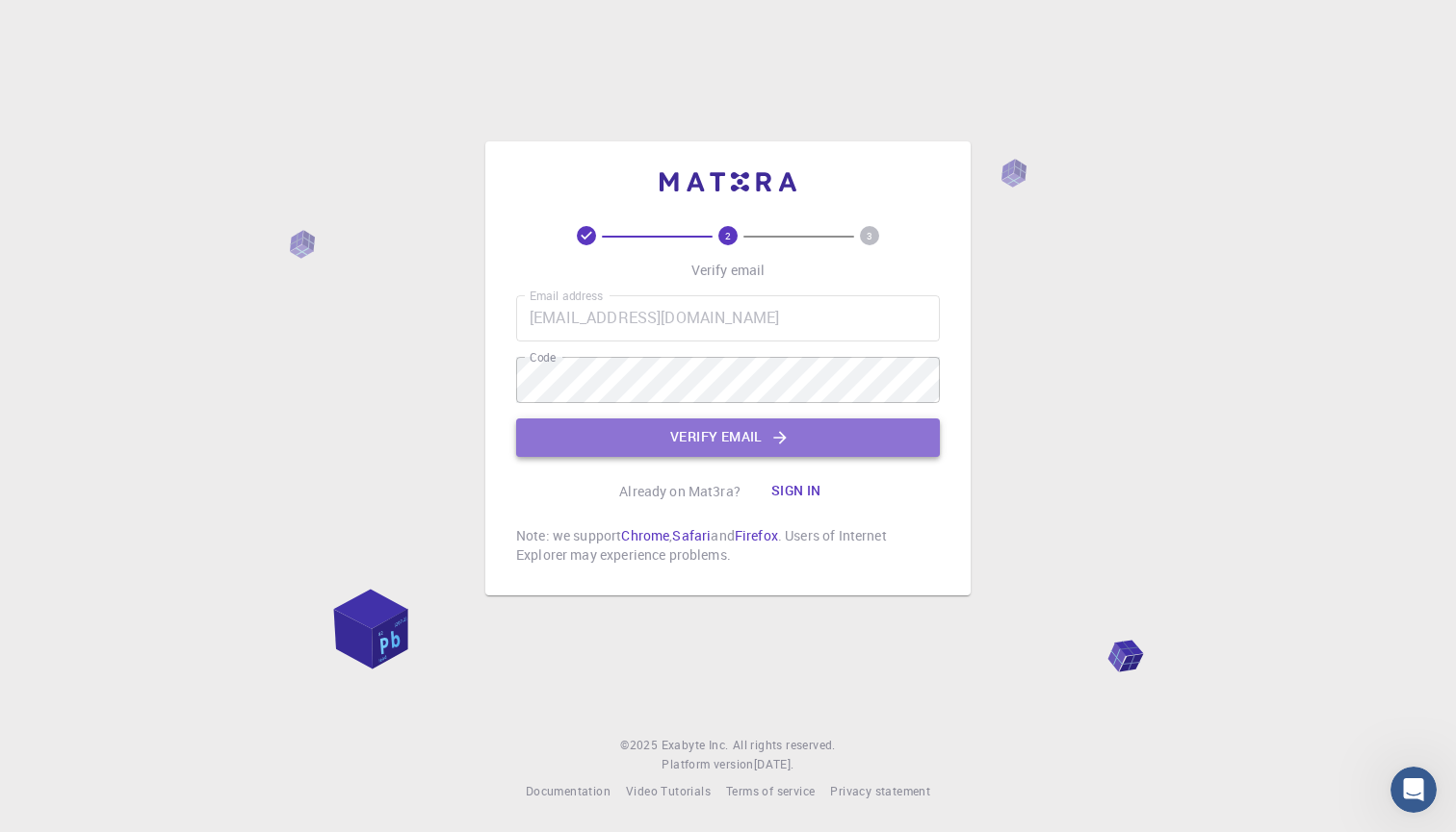
click at [748, 447] on button "Verify email" at bounding box center [728, 437] width 424 height 39
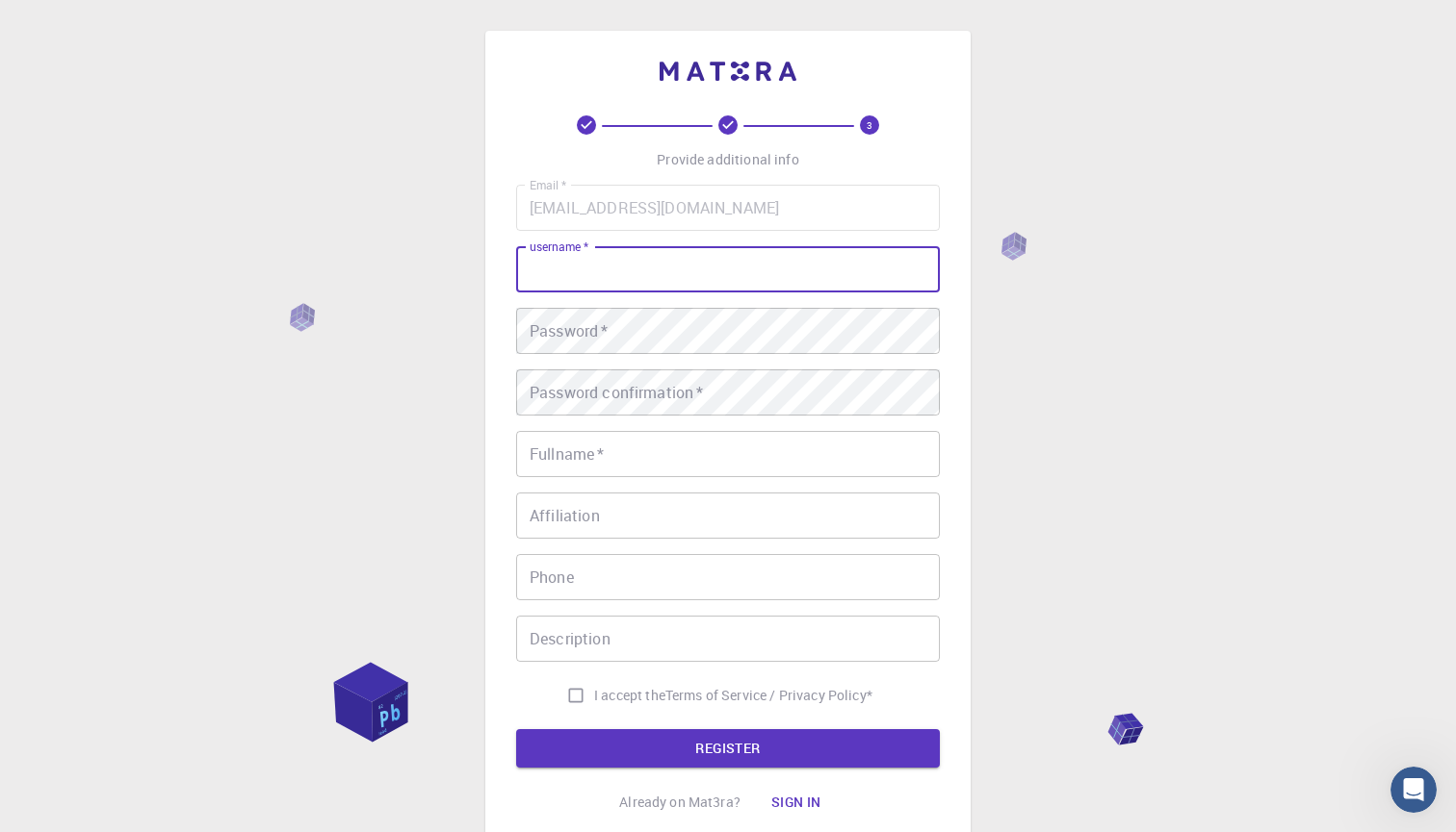
click at [628, 261] on input "username   *" at bounding box center [728, 269] width 424 height 46
type input "omarjawara"
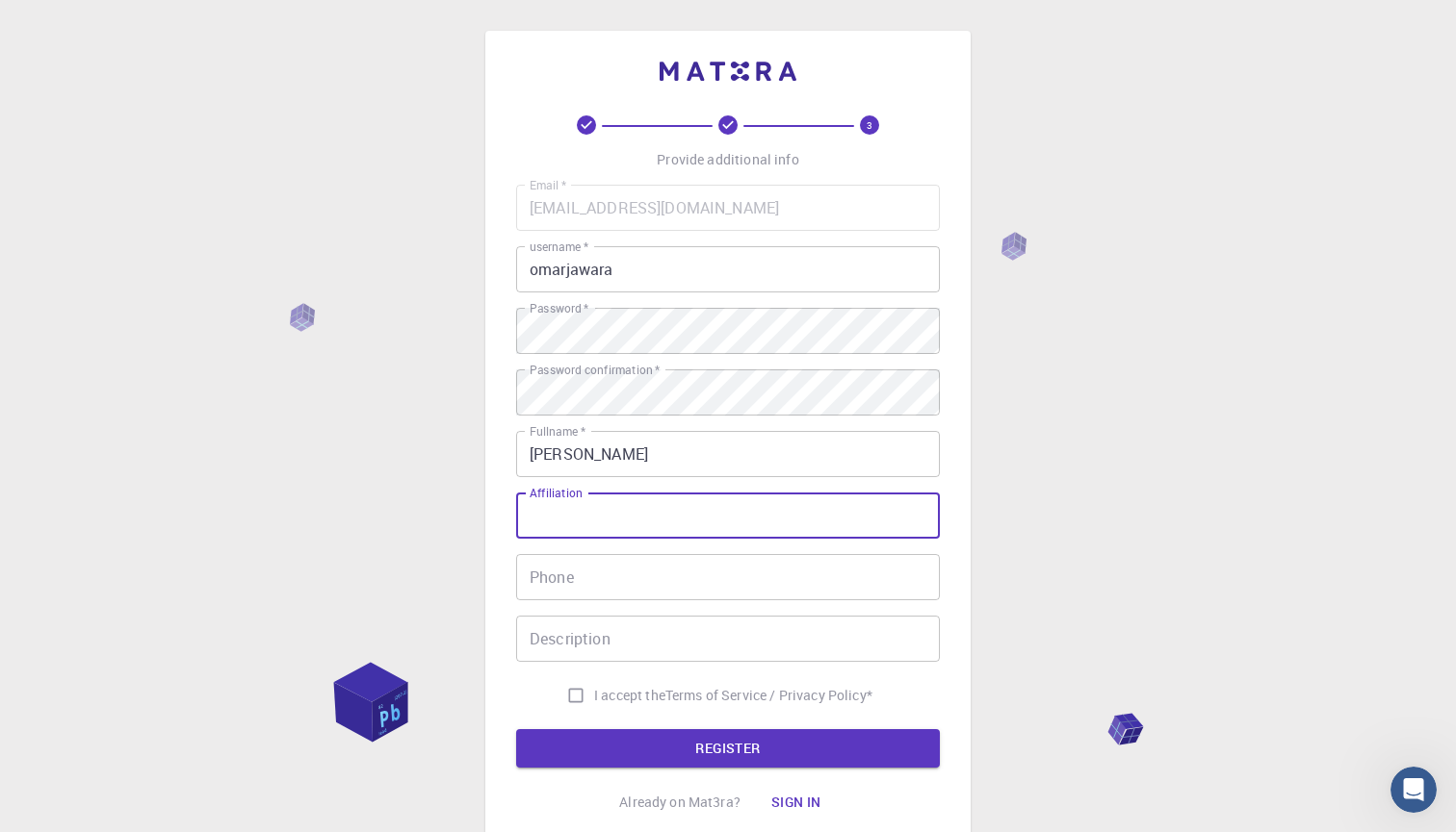
click at [781, 515] on input "Affiliation" at bounding box center [728, 516] width 424 height 46
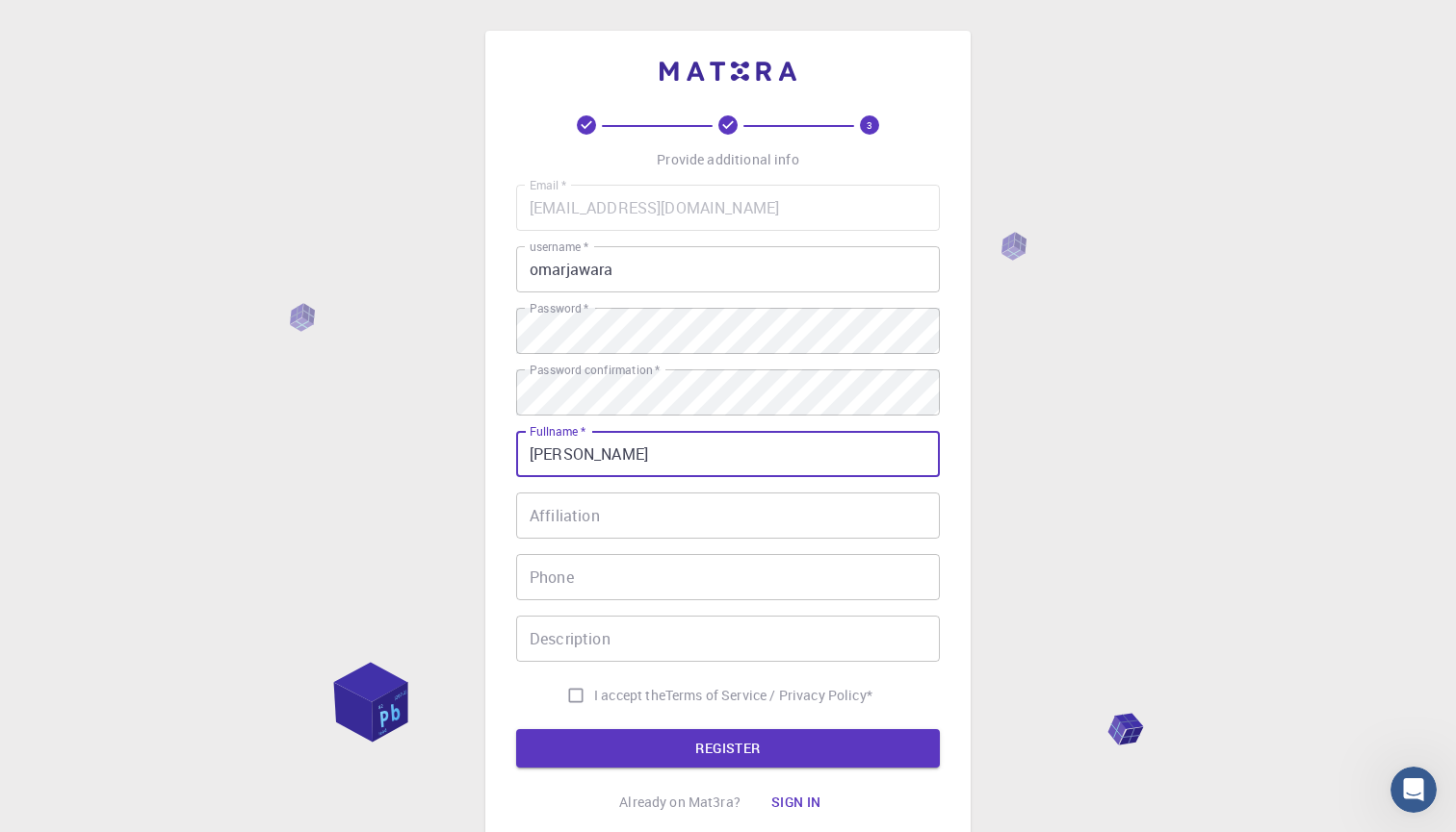
click at [747, 461] on input "[PERSON_NAME]" at bounding box center [728, 454] width 424 height 46
type input "[PERSON_NAME]"
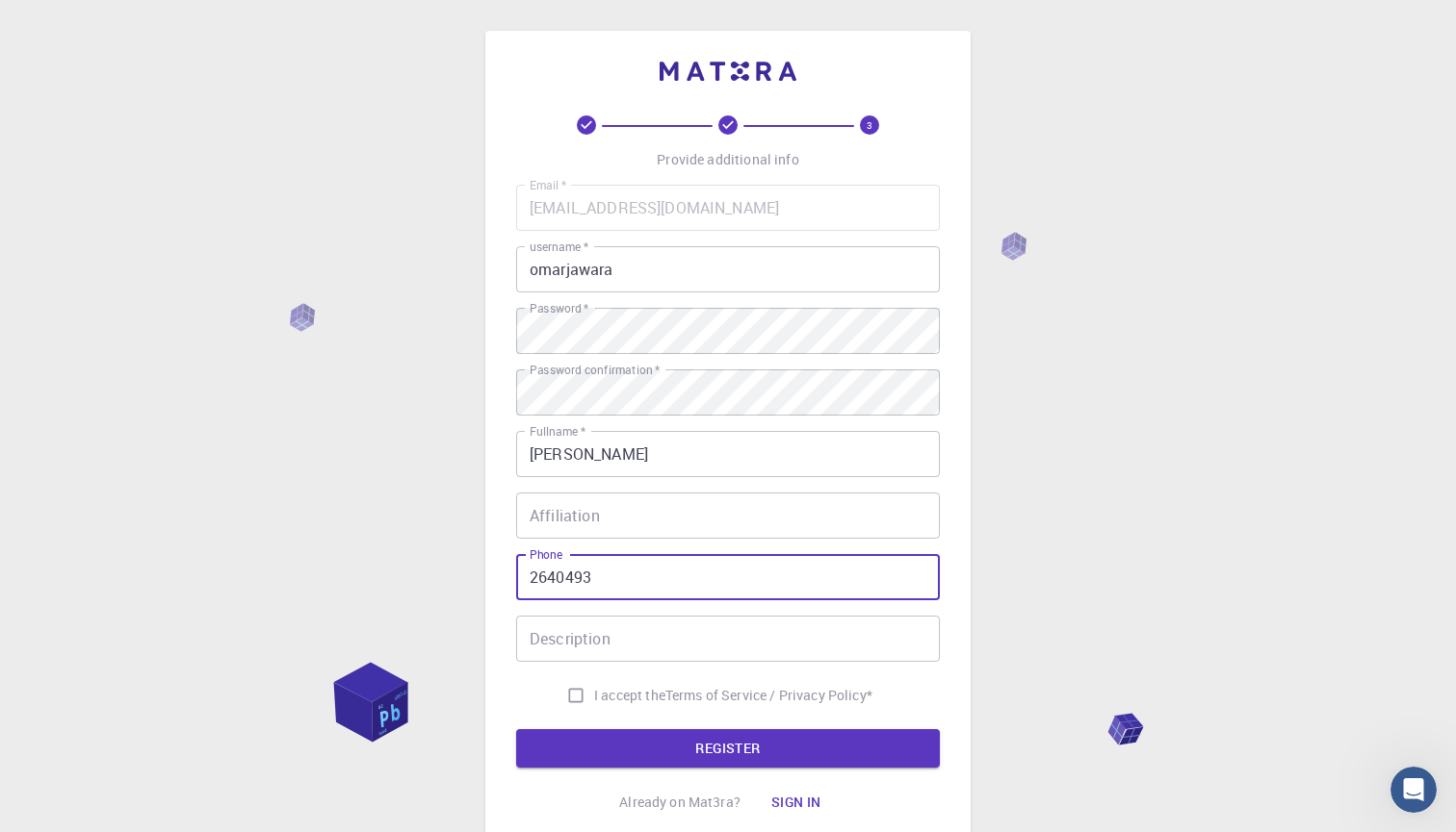
type input "2640493"
click at [736, 634] on input "Description" at bounding box center [728, 639] width 424 height 46
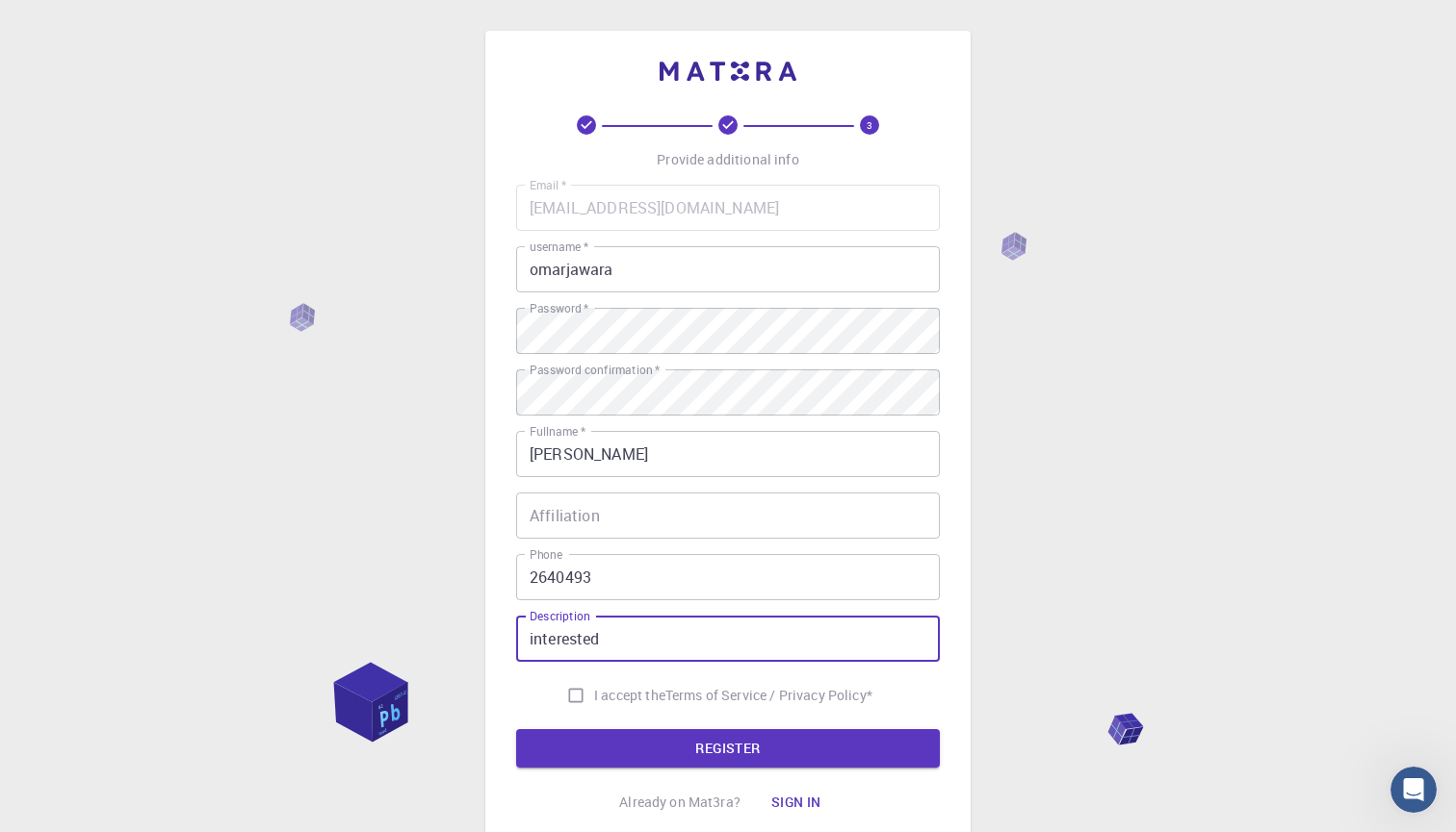
type input "interested"
click at [574, 700] on input "I accept the Terms of Service / Privacy Policy *" at bounding box center [575, 695] width 37 height 37
checkbox input "true"
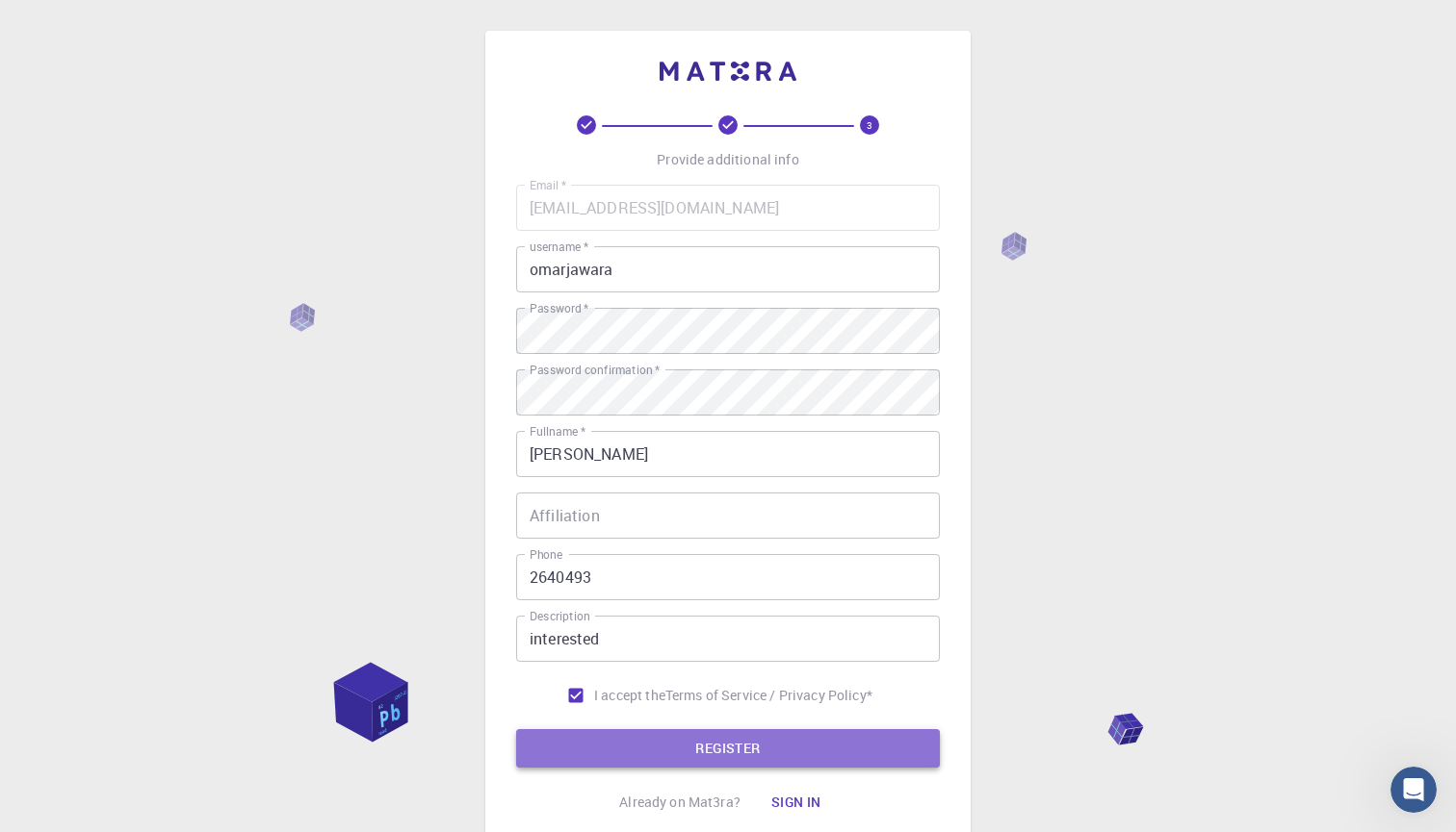
click at [671, 742] on button "REGISTER" at bounding box center [728, 749] width 424 height 39
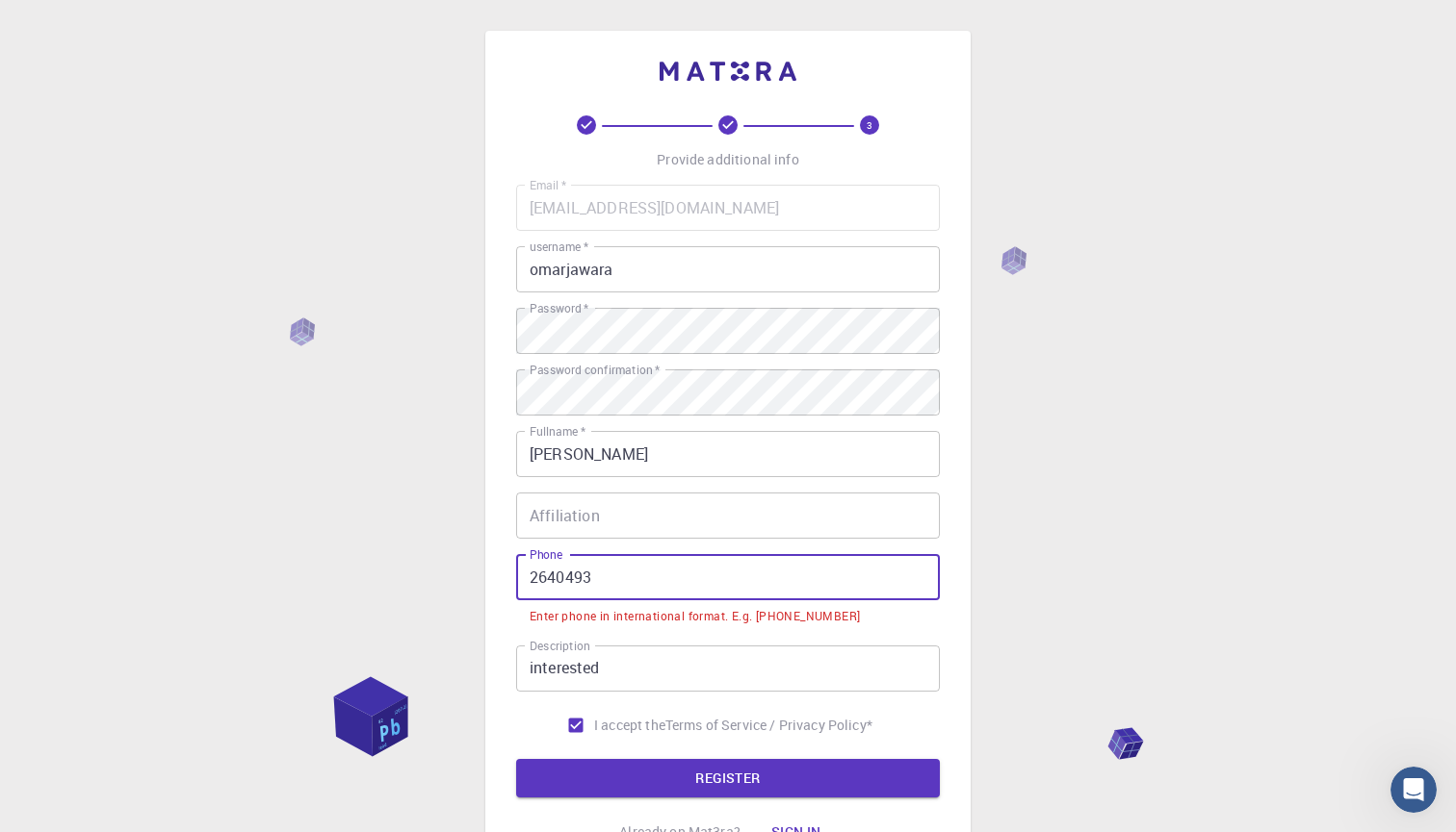
click at [531, 581] on input "2640493" at bounding box center [728, 578] width 424 height 46
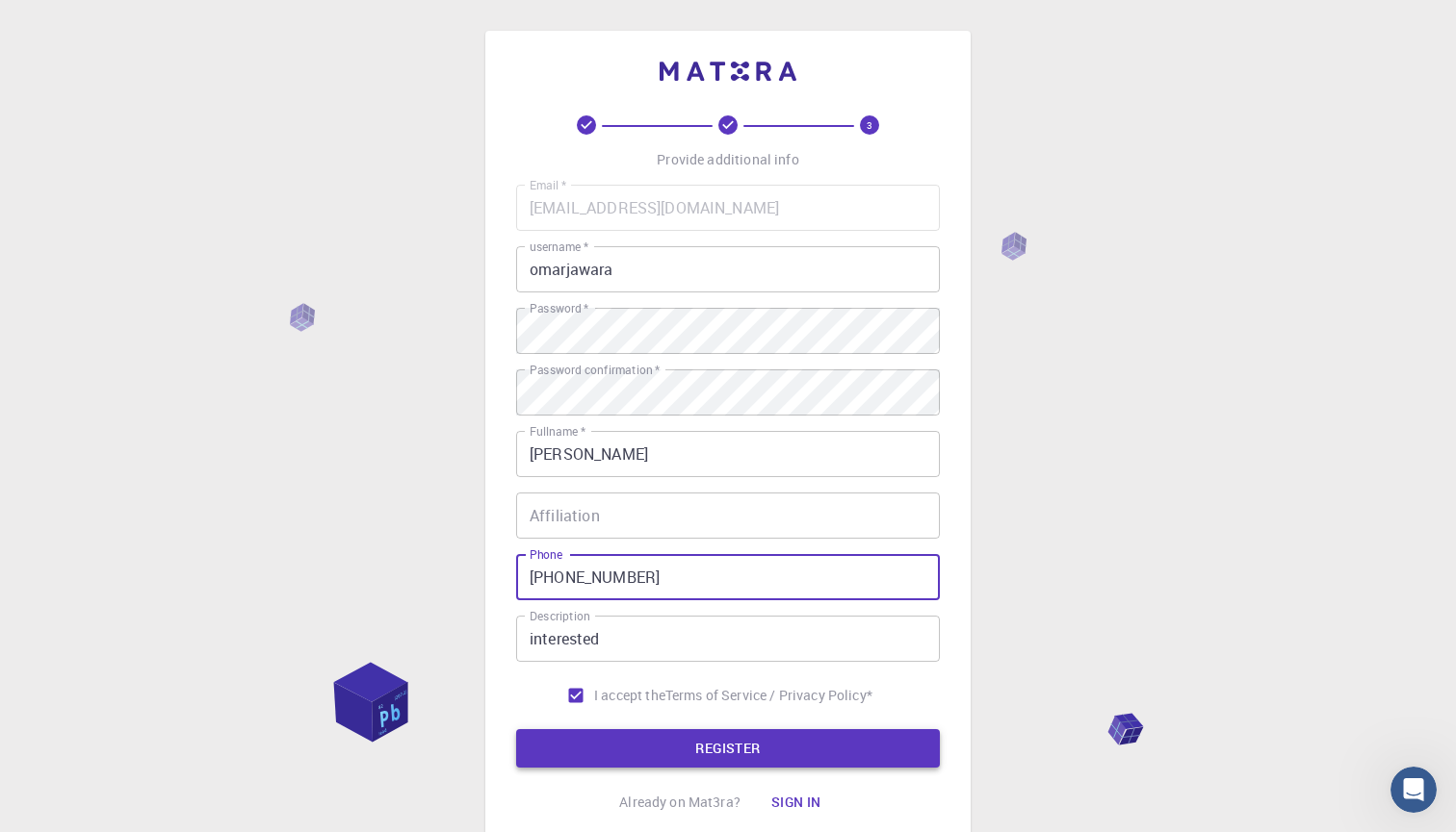
type input "[PHONE_NUMBER]"
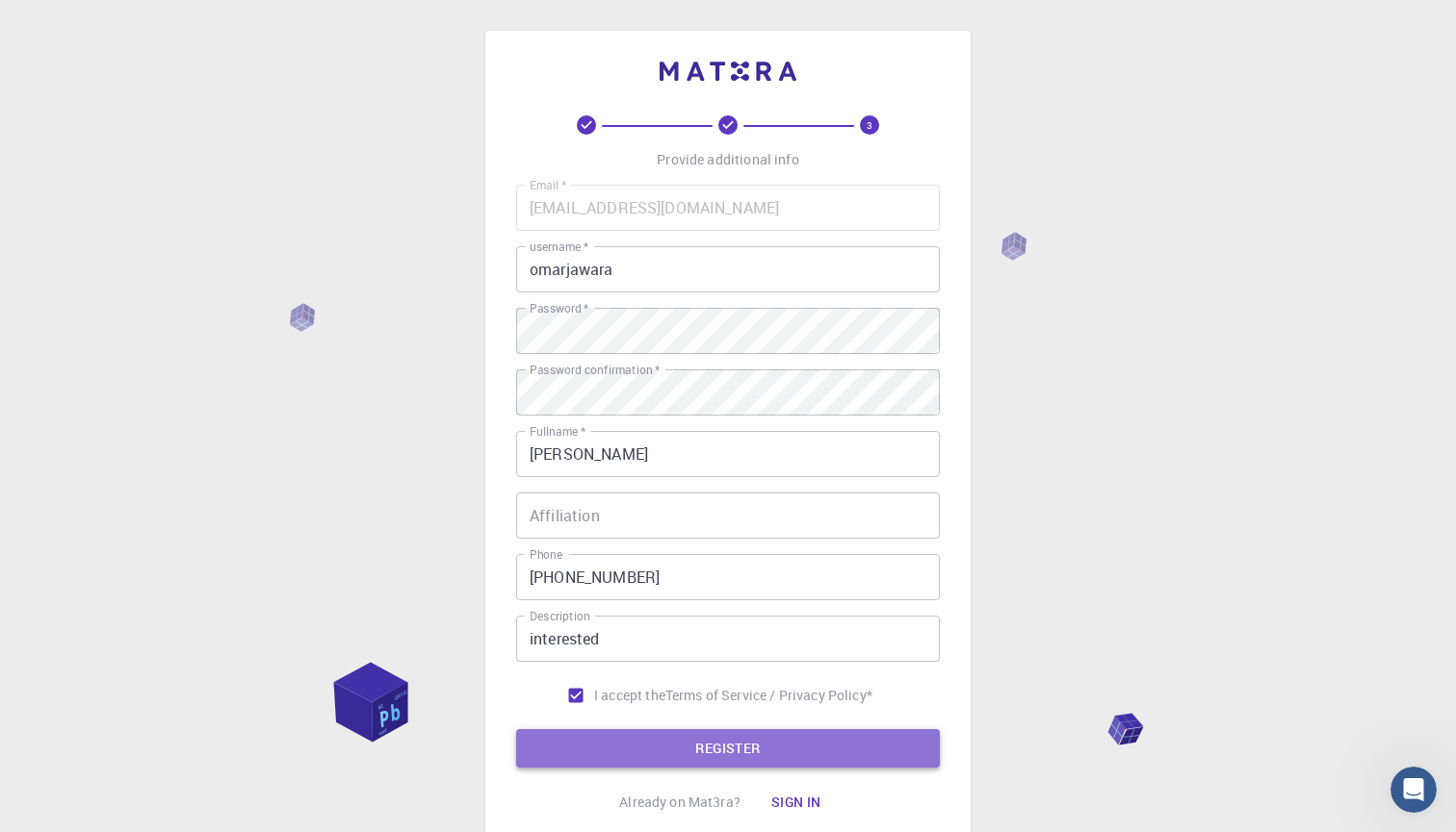
click at [658, 738] on button "REGISTER" at bounding box center [728, 749] width 424 height 39
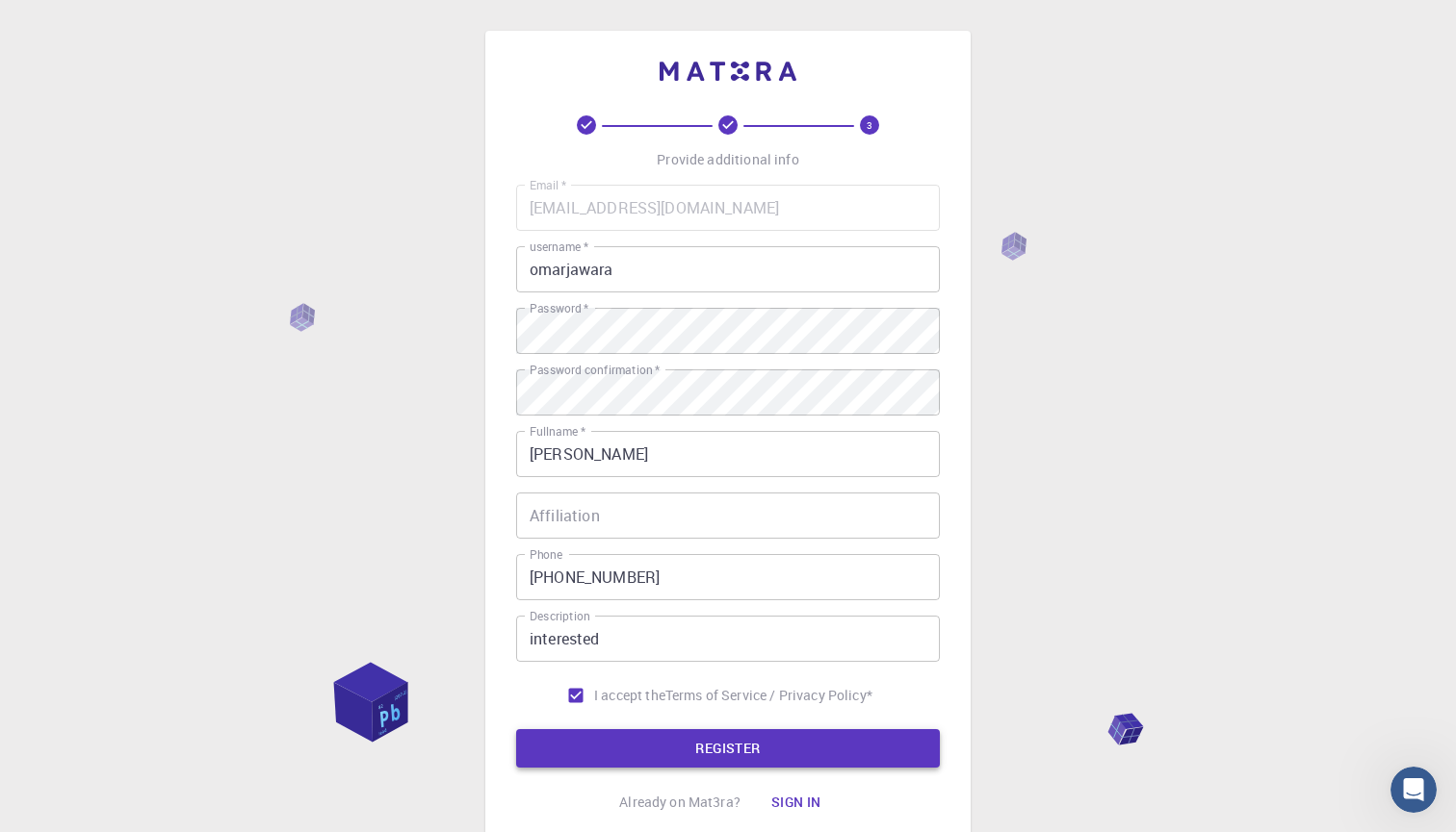
click at [689, 746] on button "REGISTER" at bounding box center [728, 749] width 424 height 39
